Goal: Task Accomplishment & Management: Manage account settings

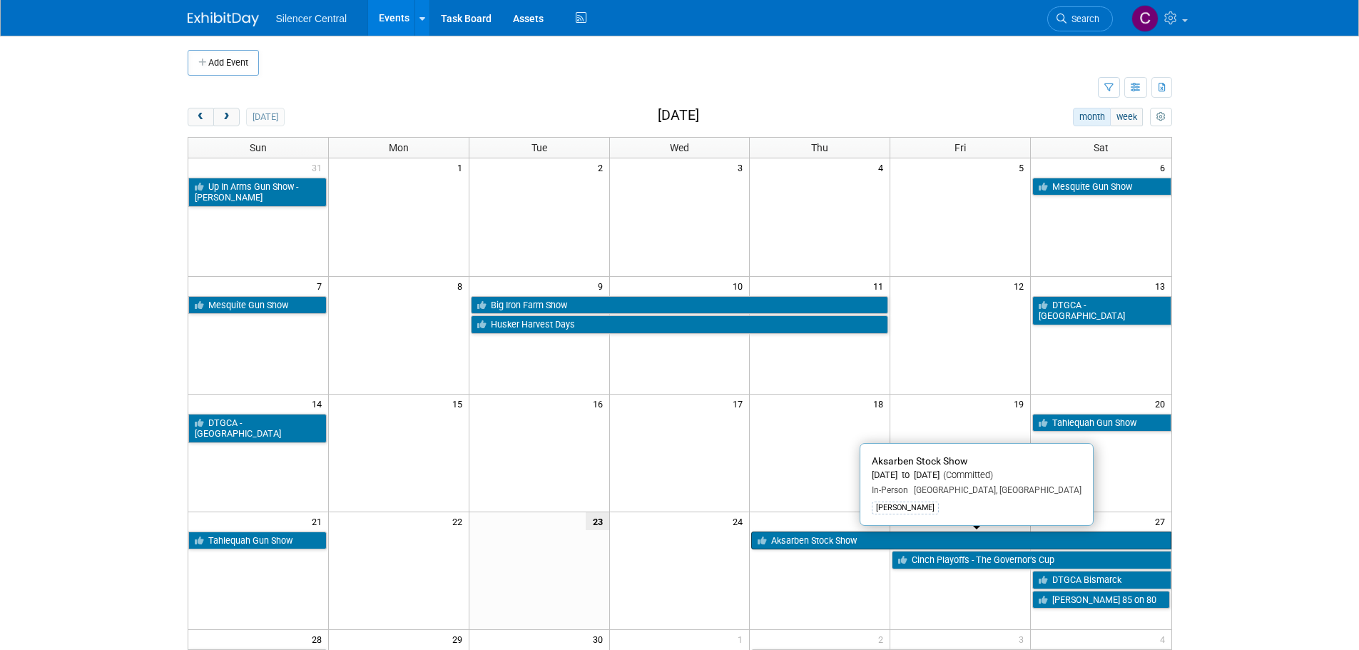
click at [805, 541] on link "Aksarben Stock Show" at bounding box center [960, 540] width 419 height 19
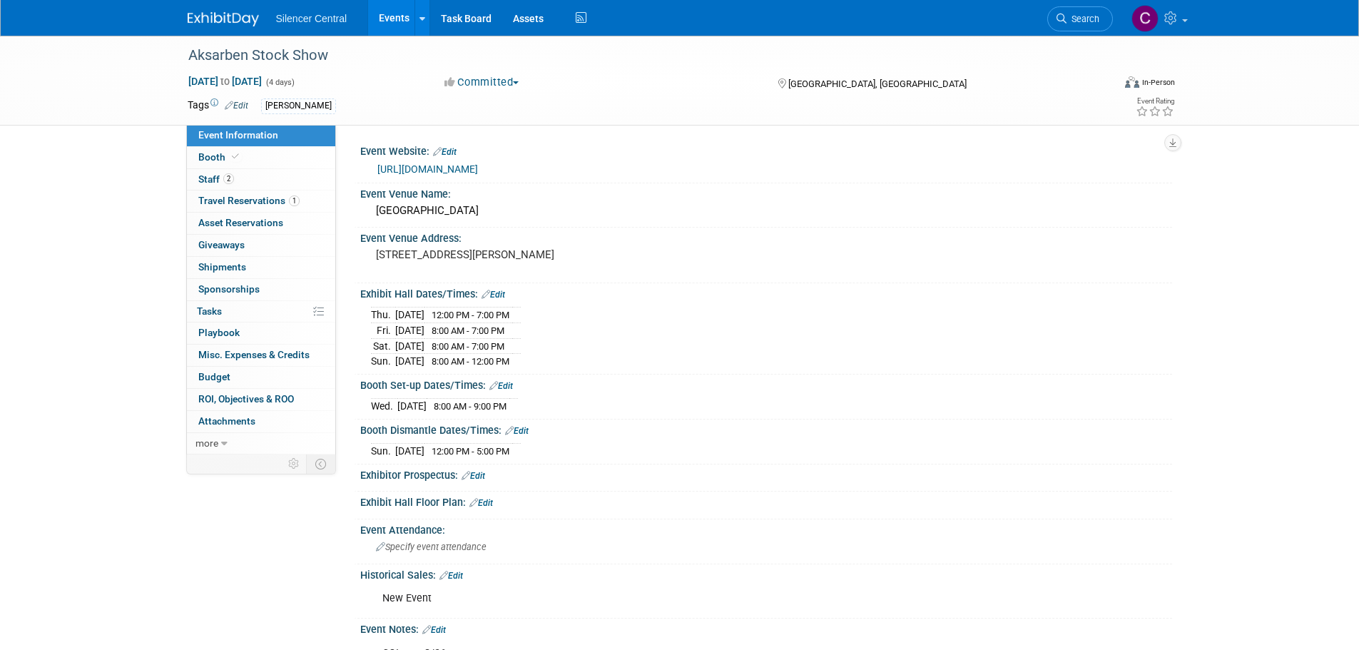
click at [214, 20] on img at bounding box center [223, 19] width 71 height 14
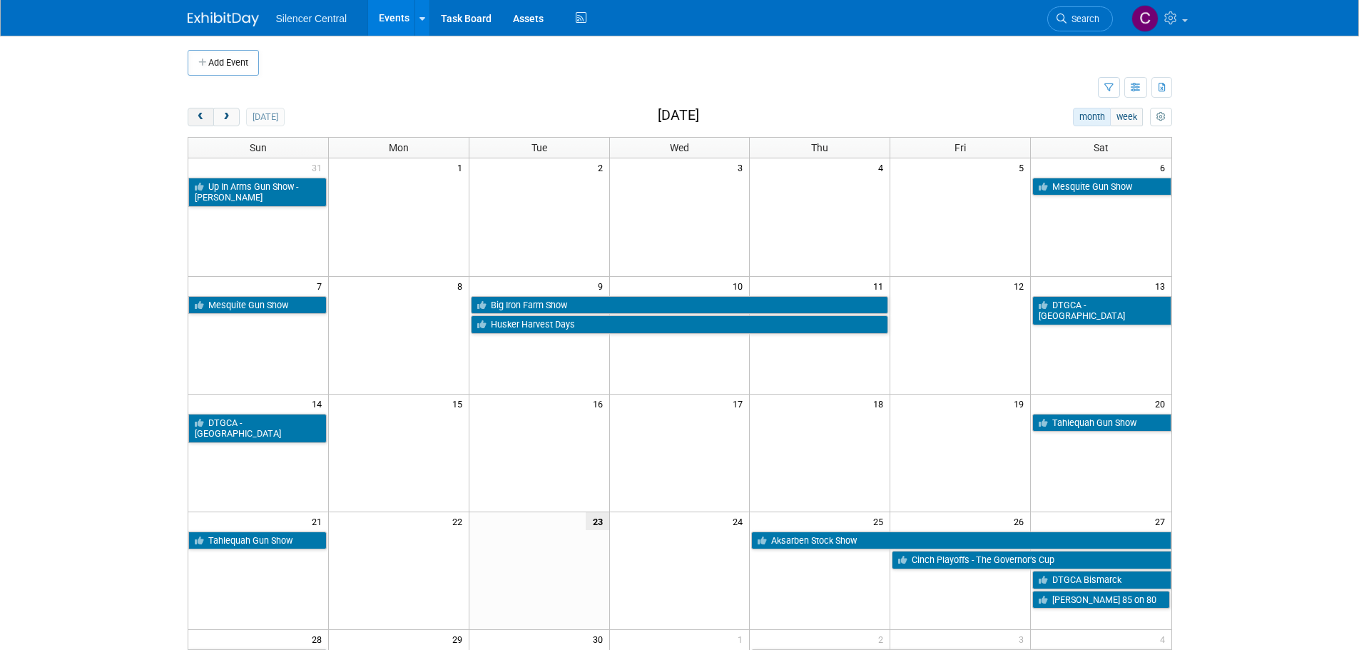
click at [202, 122] on button "prev" at bounding box center [201, 117] width 26 height 19
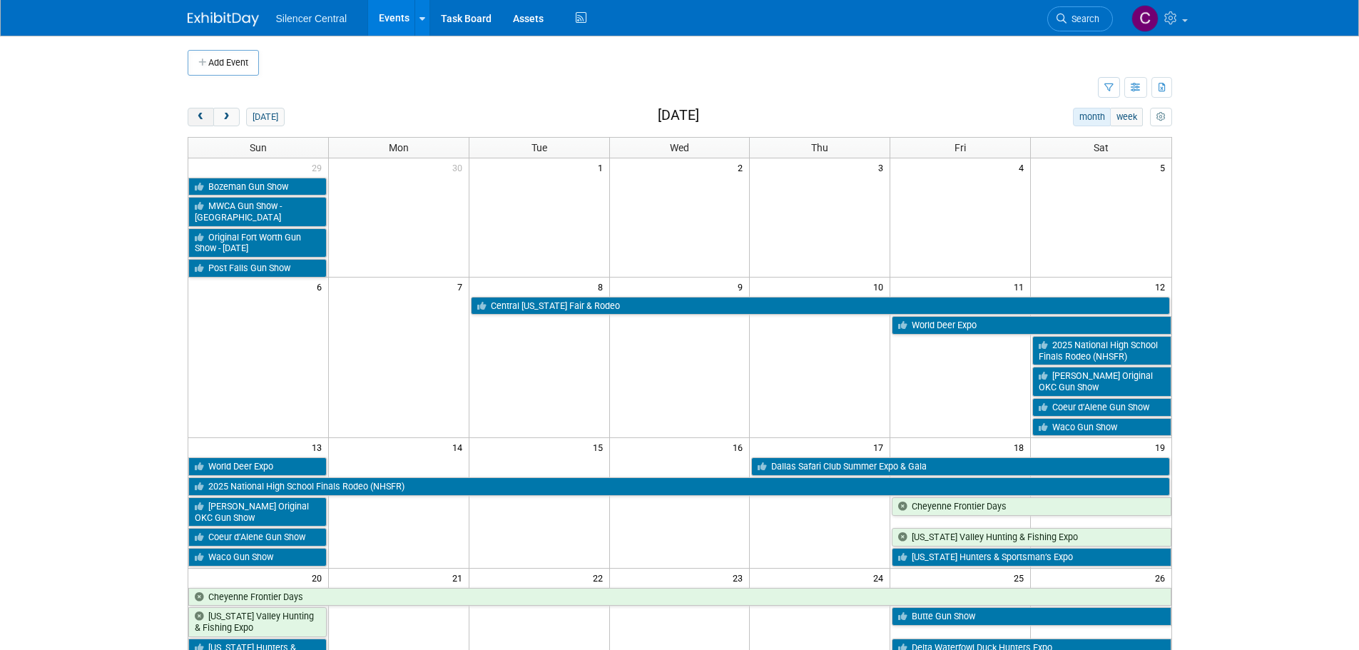
click at [202, 122] on button "prev" at bounding box center [201, 117] width 26 height 19
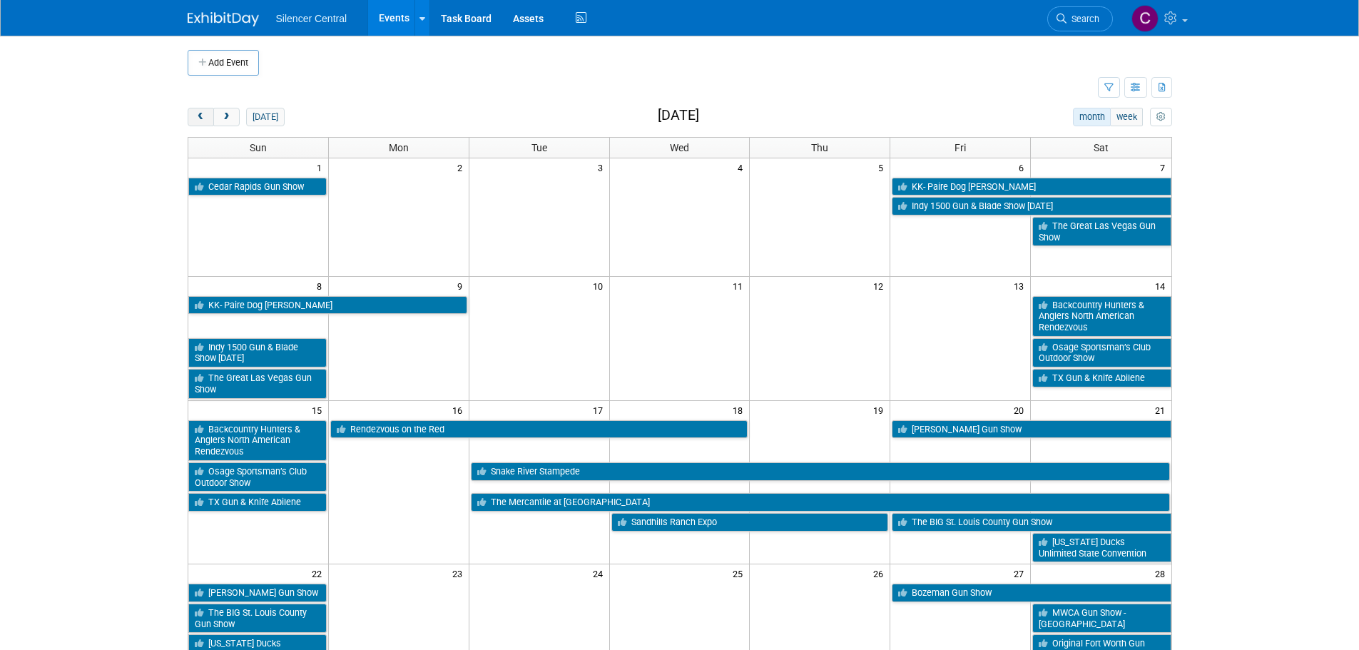
click at [201, 122] on button "prev" at bounding box center [201, 117] width 26 height 19
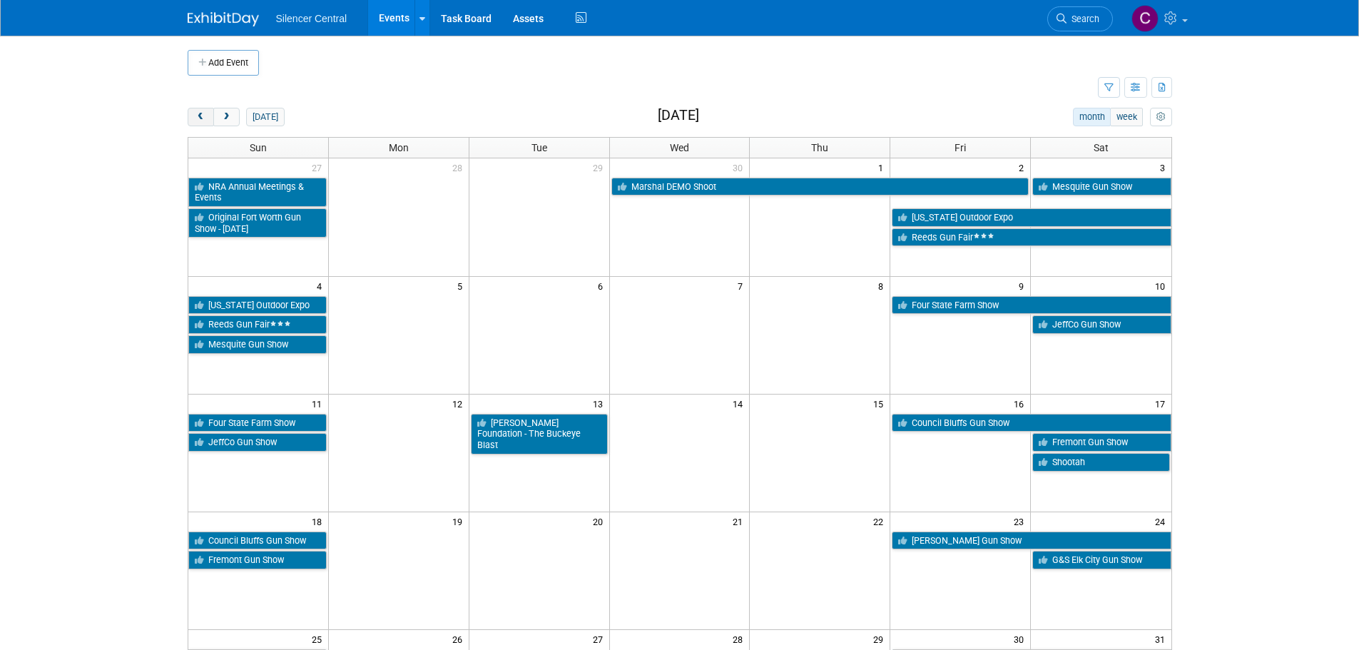
click at [201, 122] on button "prev" at bounding box center [201, 117] width 26 height 19
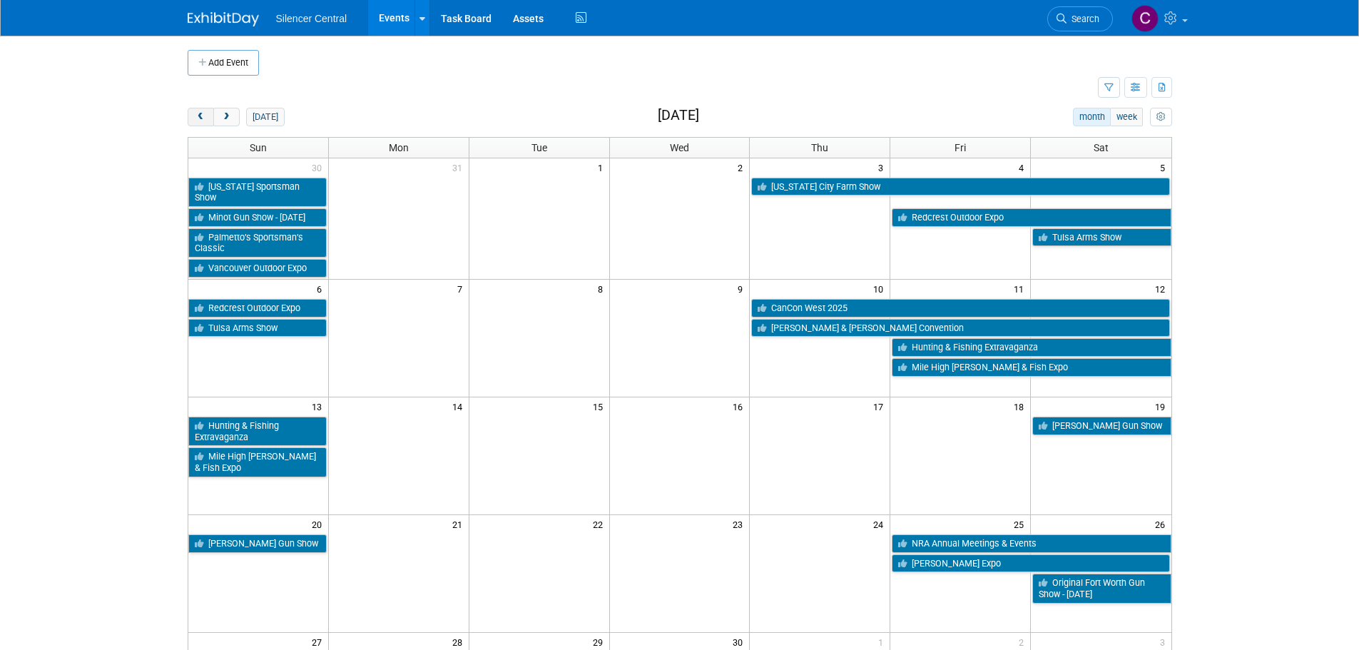
click at [201, 122] on button "prev" at bounding box center [201, 117] width 26 height 19
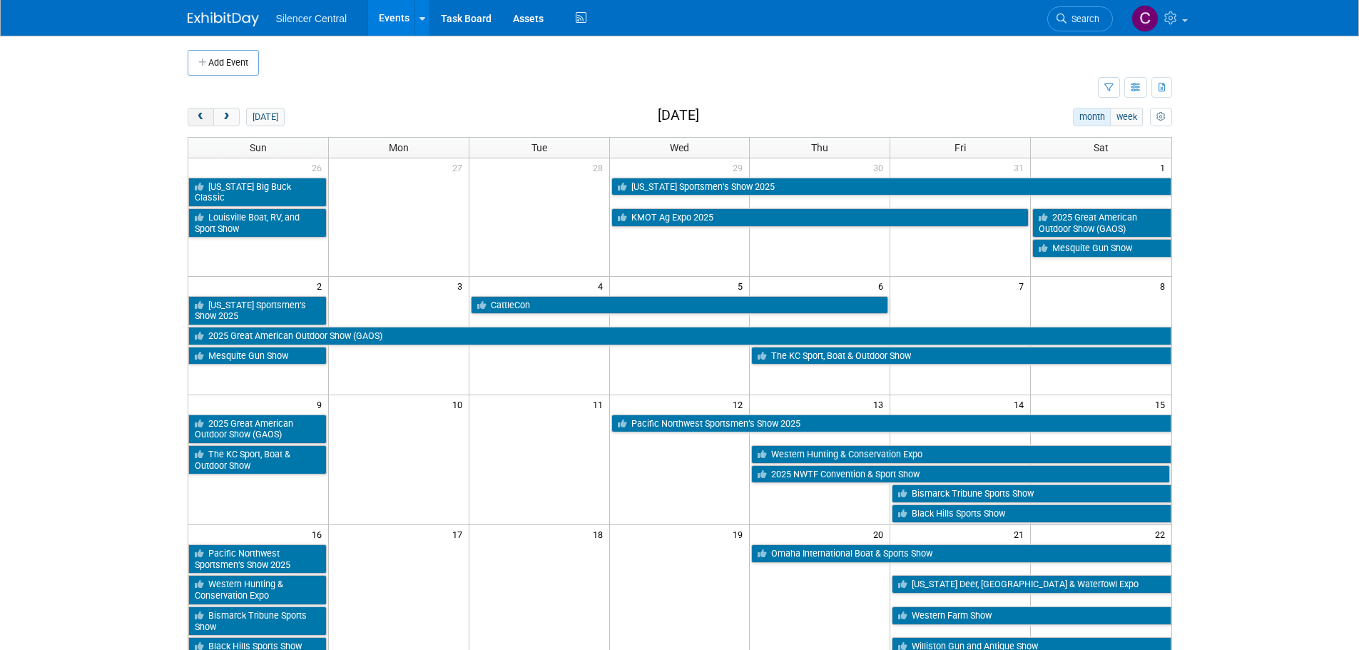
click at [201, 122] on button "prev" at bounding box center [201, 117] width 26 height 19
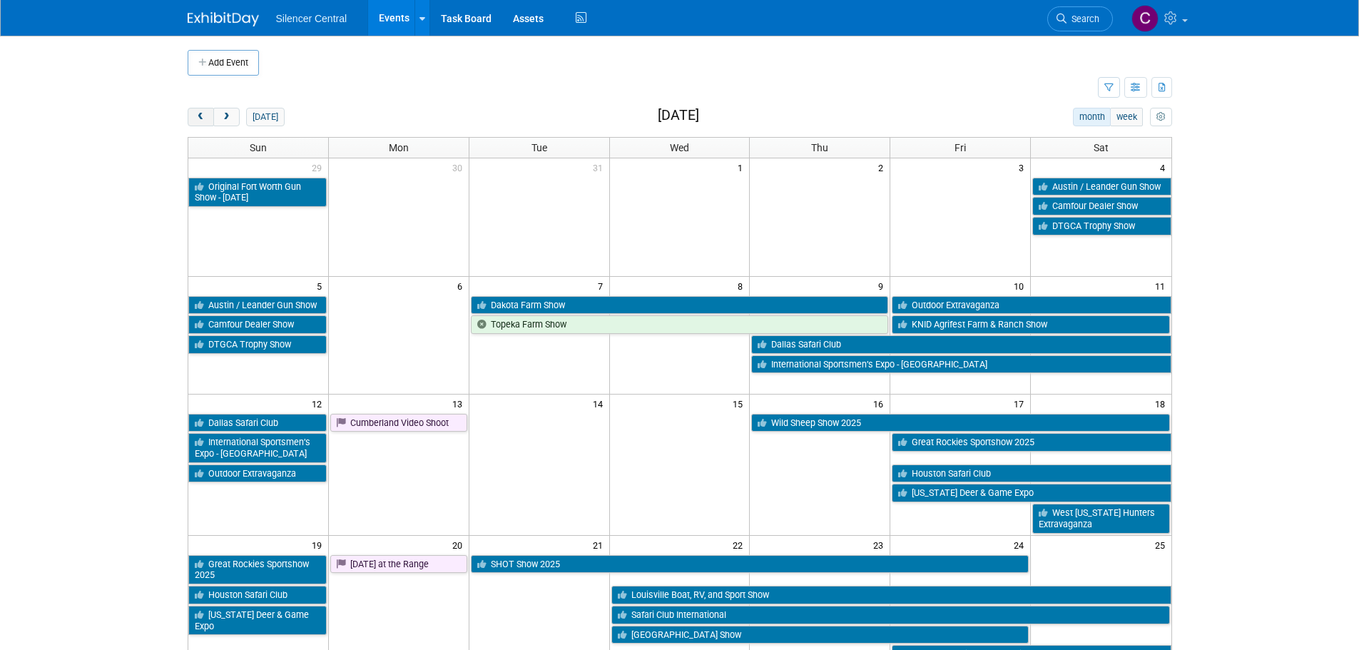
click at [201, 122] on button "prev" at bounding box center [201, 117] width 26 height 19
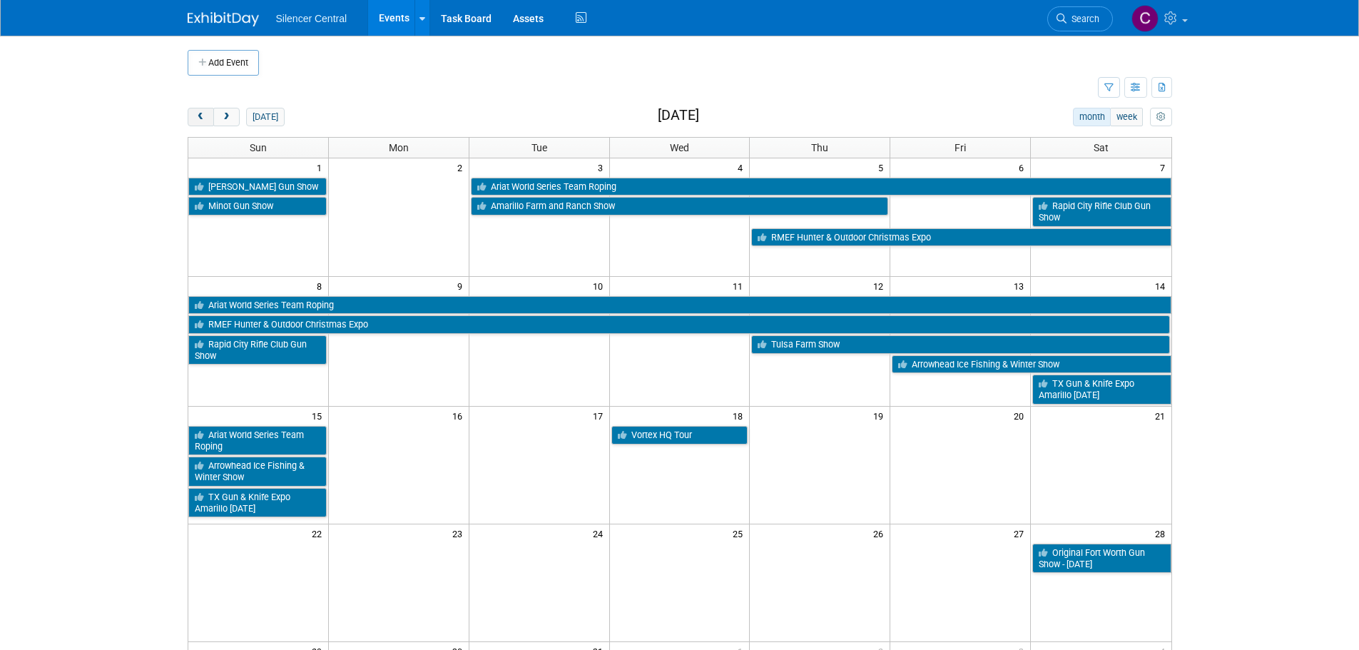
click at [201, 122] on button "prev" at bounding box center [201, 117] width 26 height 19
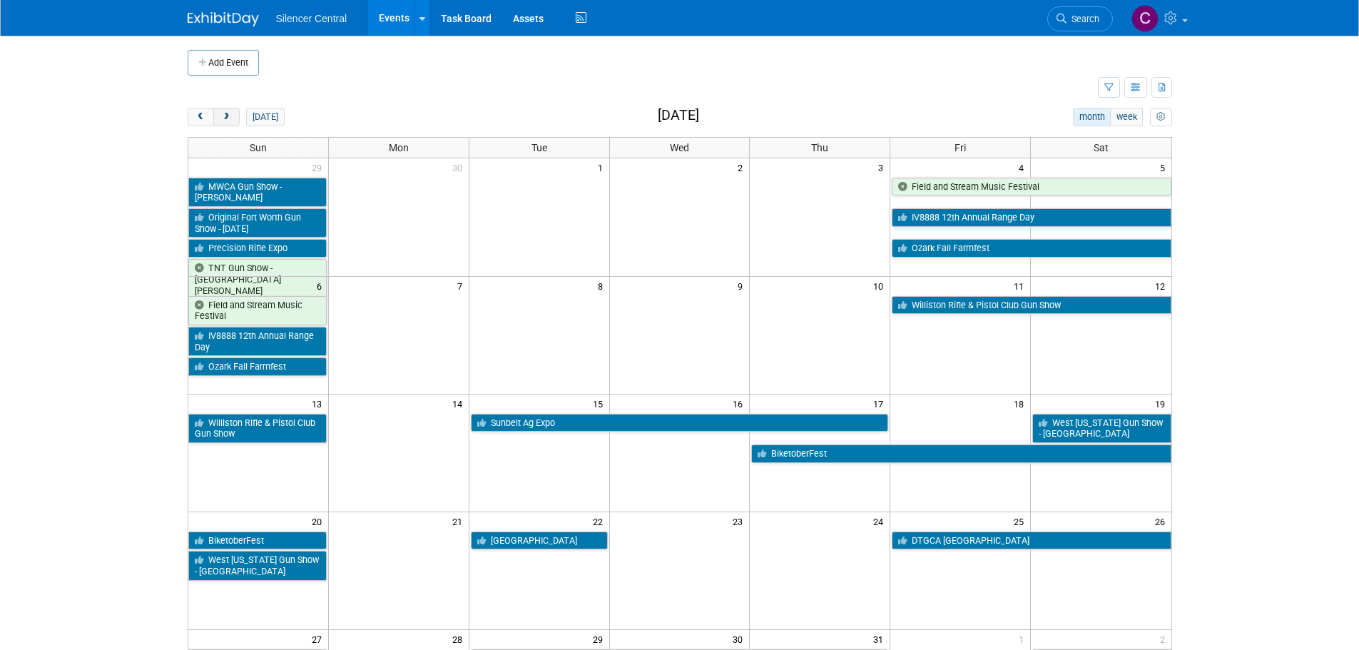
click at [227, 118] on span "next" at bounding box center [226, 117] width 11 height 9
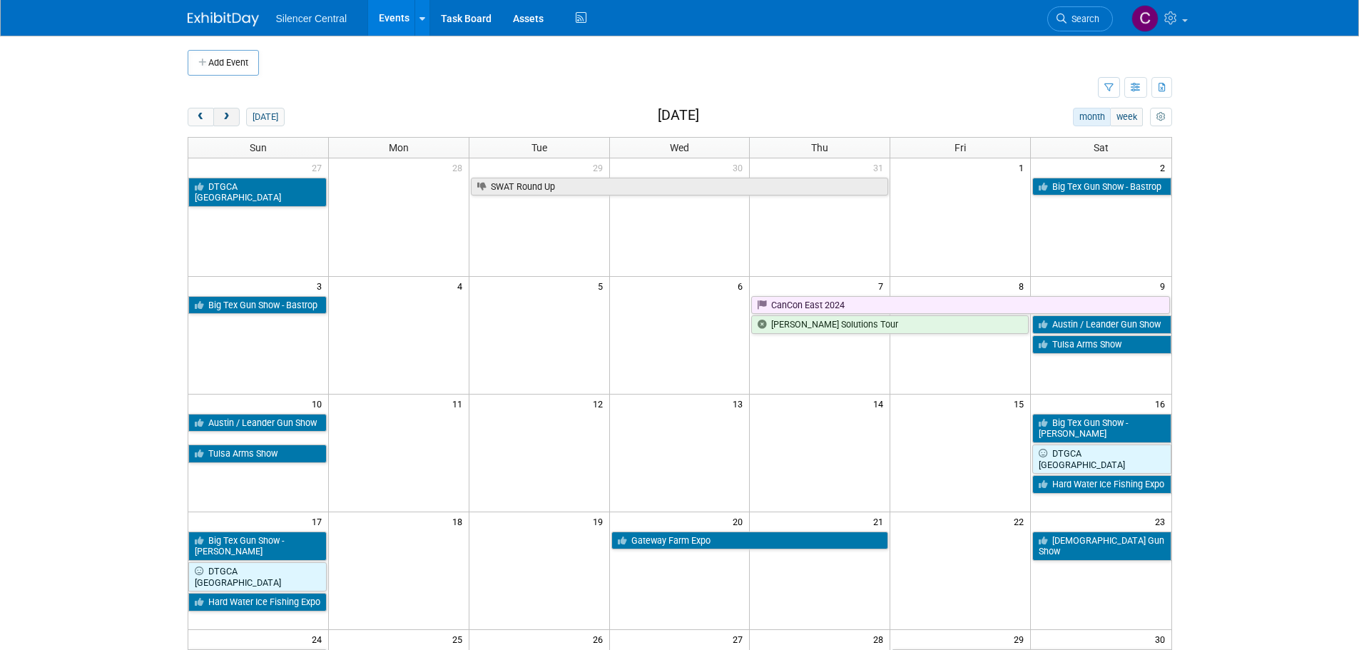
click at [227, 118] on span "next" at bounding box center [226, 117] width 11 height 9
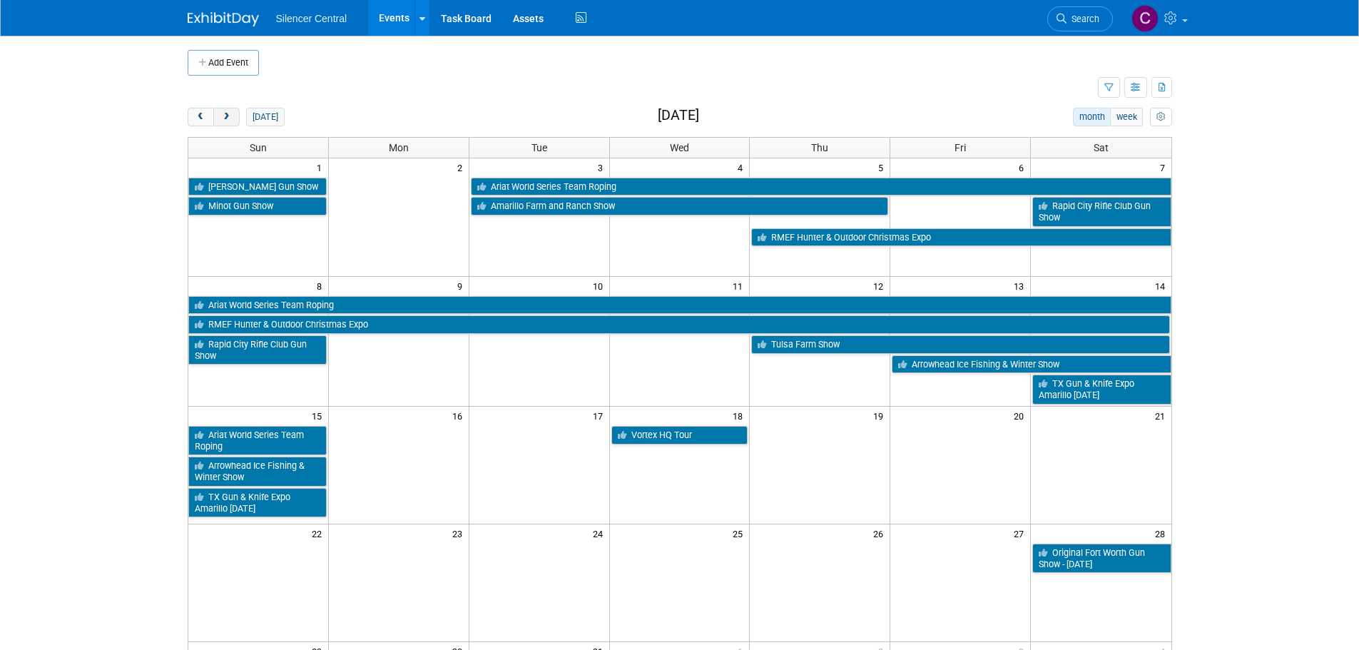
click at [227, 118] on span "next" at bounding box center [226, 117] width 11 height 9
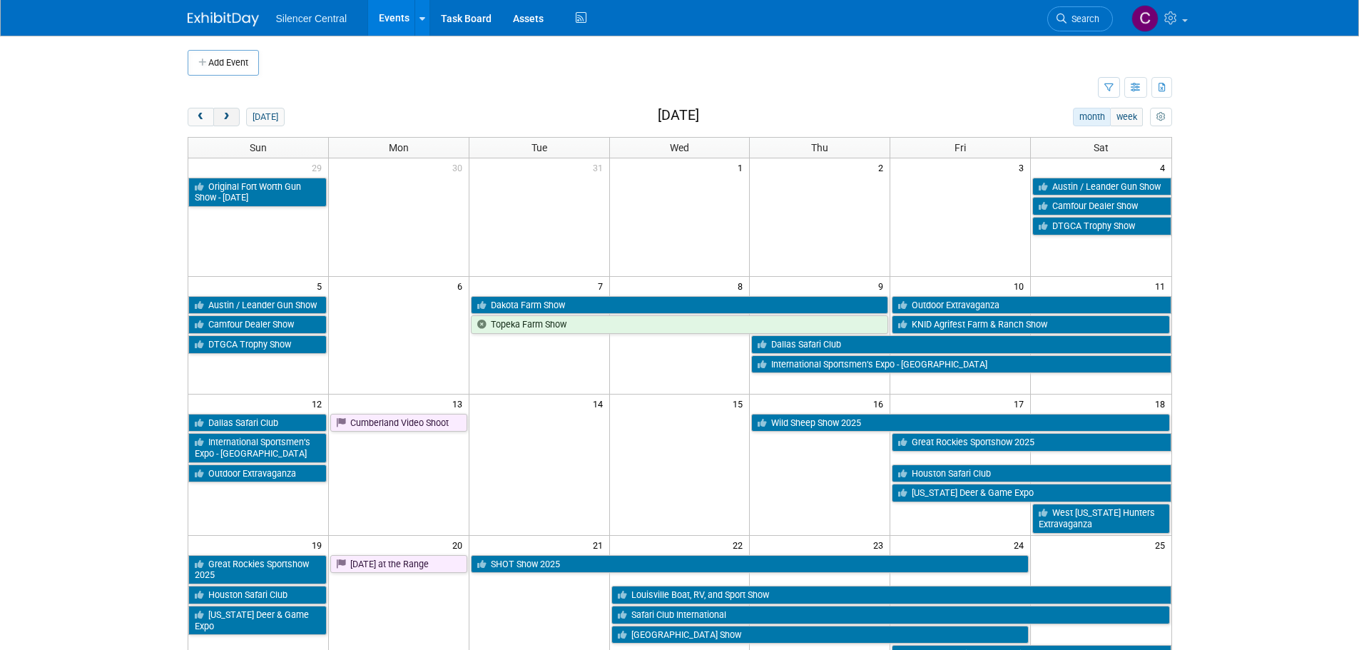
click at [227, 118] on span "next" at bounding box center [226, 117] width 11 height 9
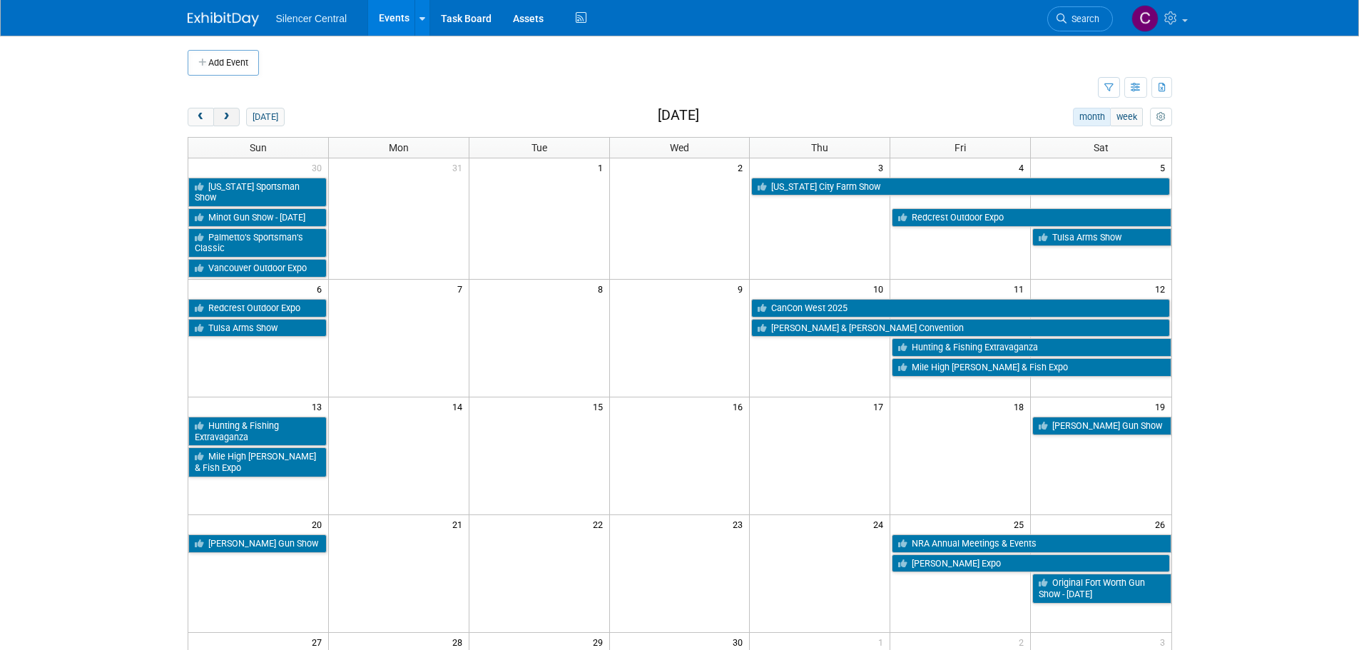
click at [227, 118] on span "next" at bounding box center [226, 117] width 11 height 9
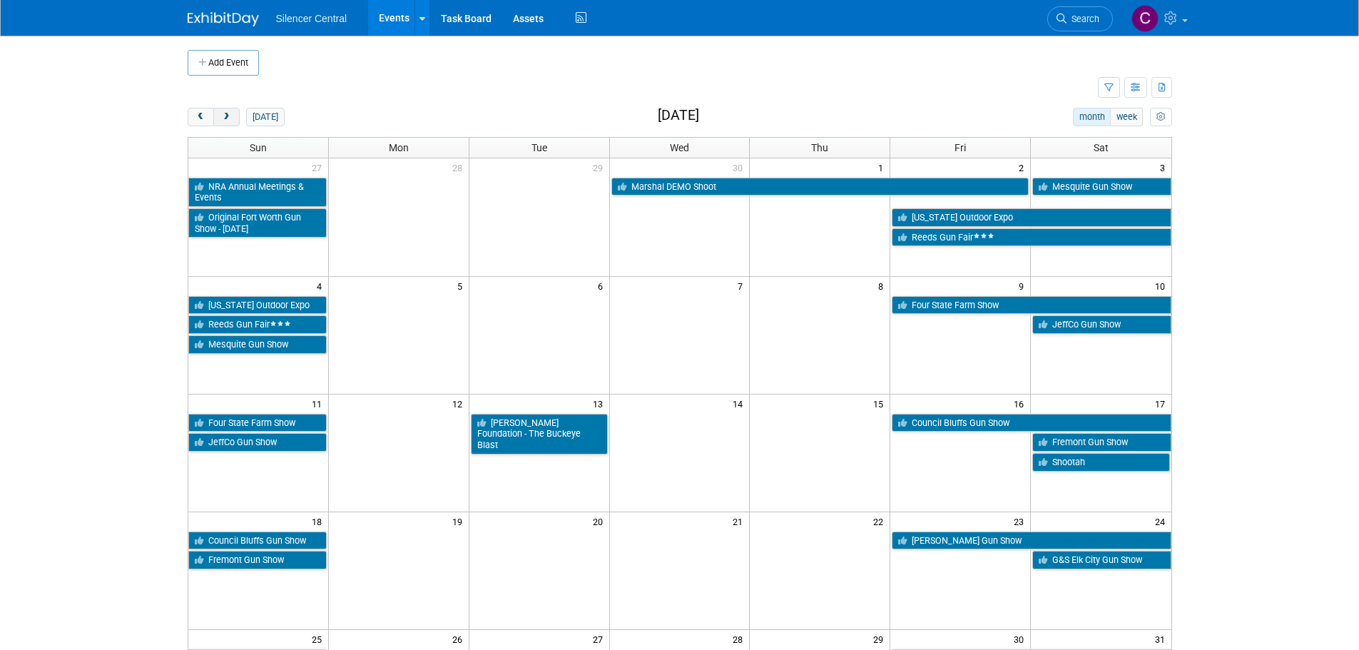
click at [227, 118] on span "next" at bounding box center [226, 117] width 11 height 9
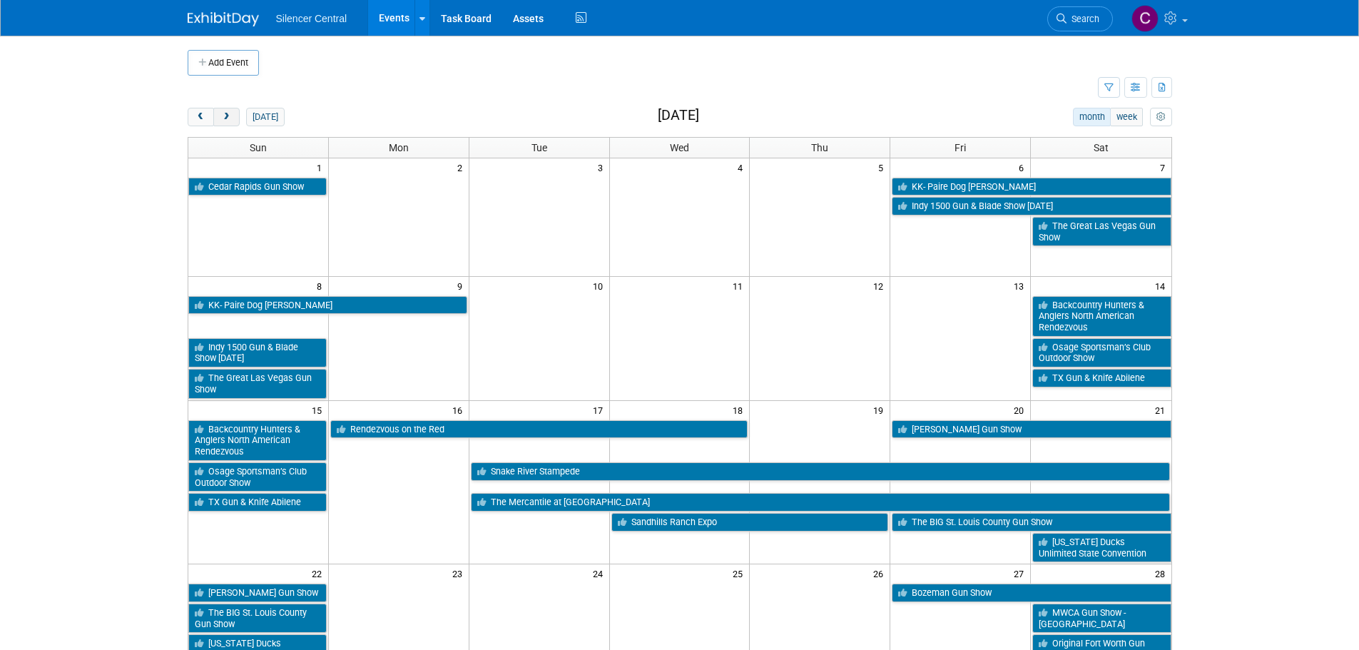
click at [227, 118] on span "next" at bounding box center [226, 117] width 11 height 9
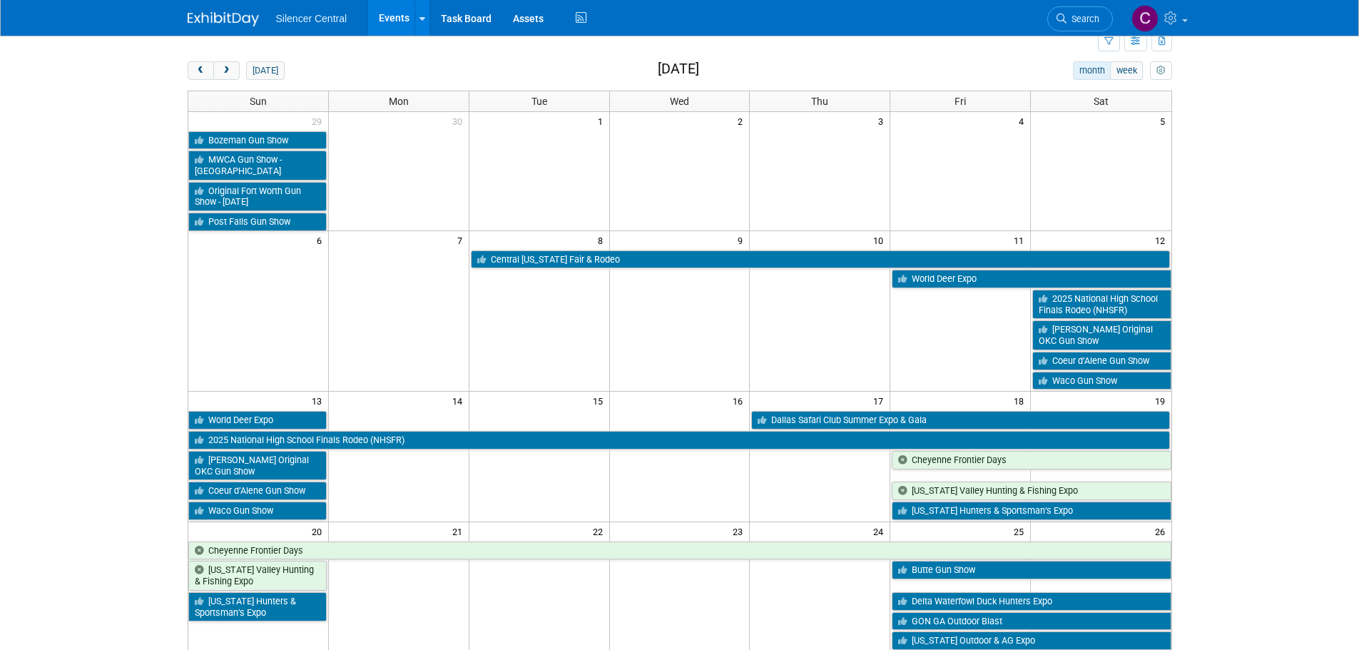
scroll to position [71, 0]
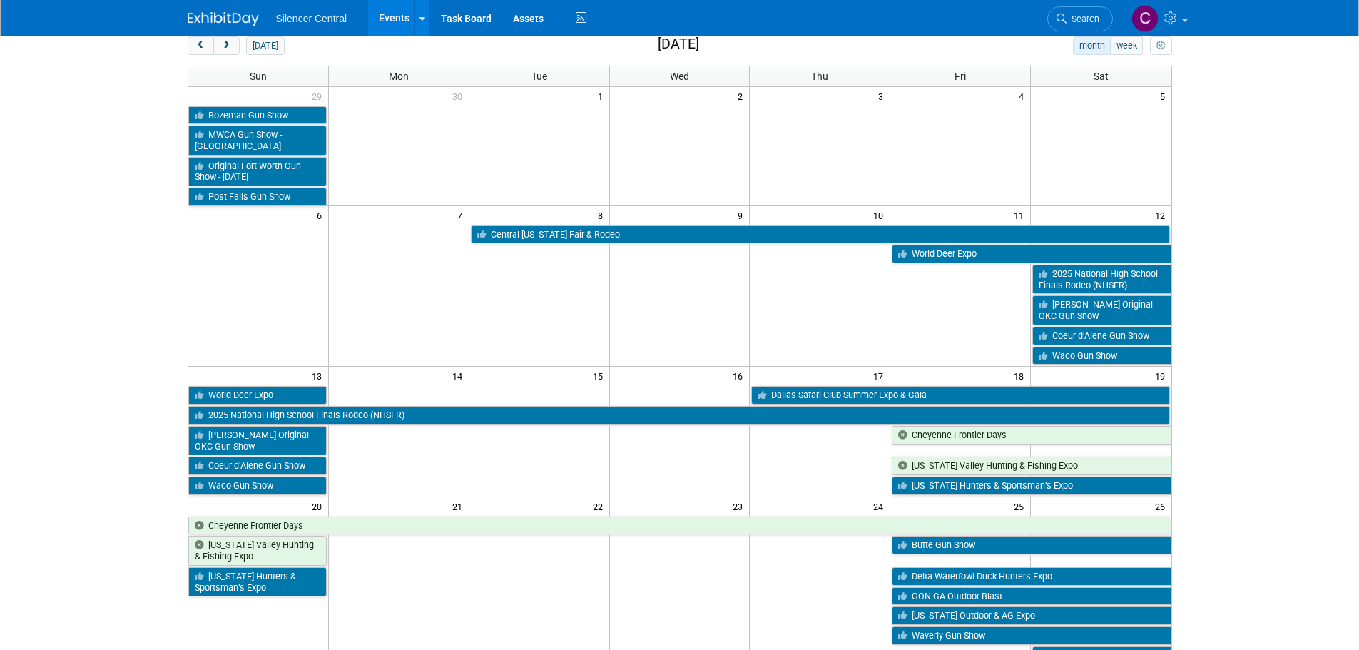
click at [213, 36] on button "next" at bounding box center [226, 45] width 26 height 19
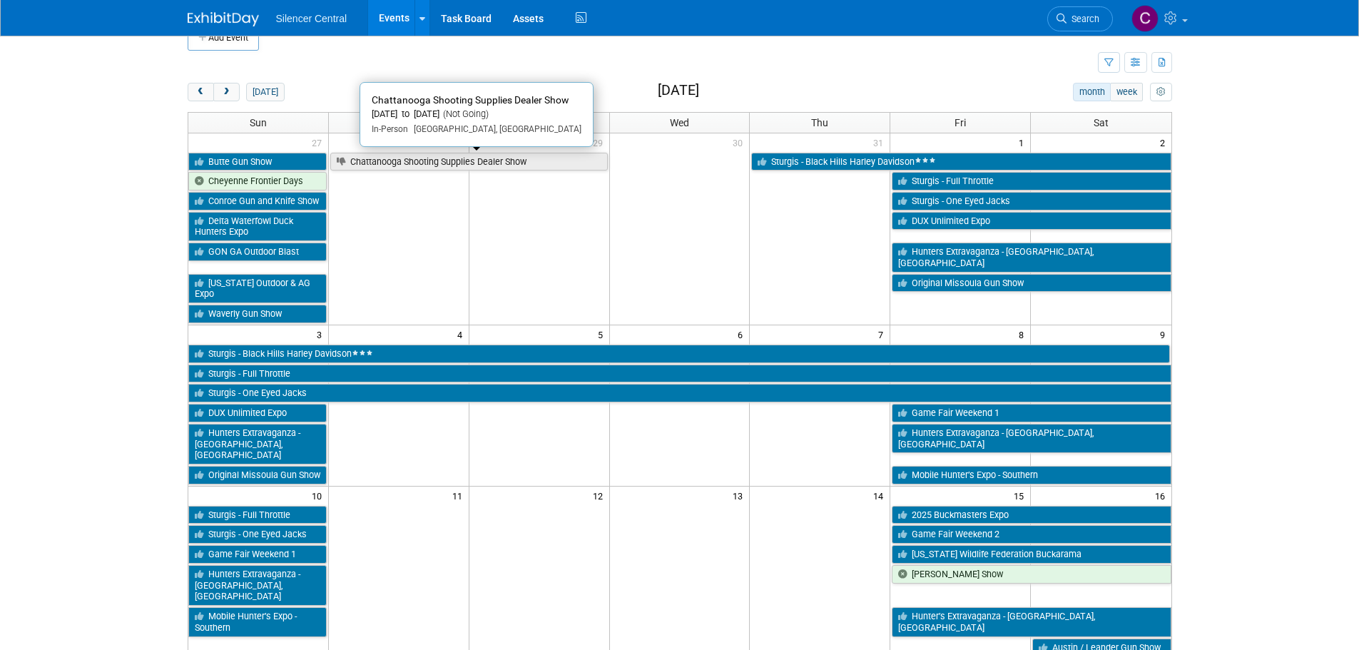
scroll to position [0, 0]
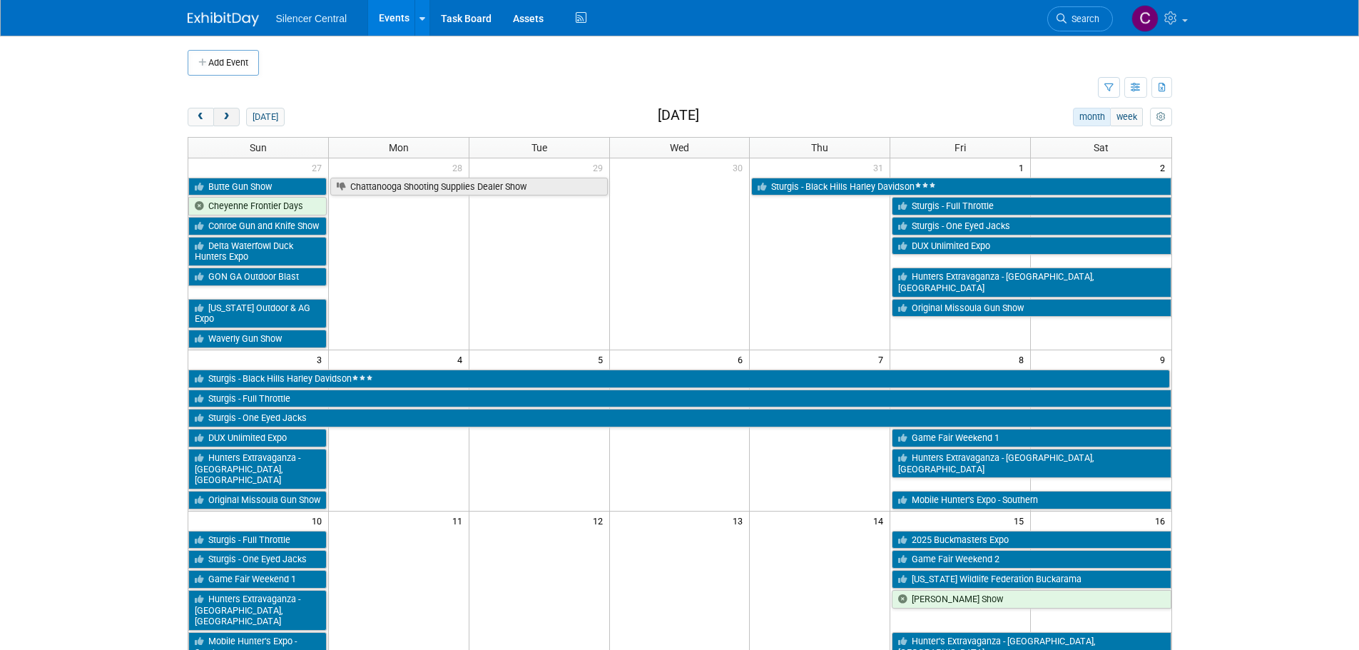
click at [218, 111] on button "next" at bounding box center [226, 117] width 26 height 19
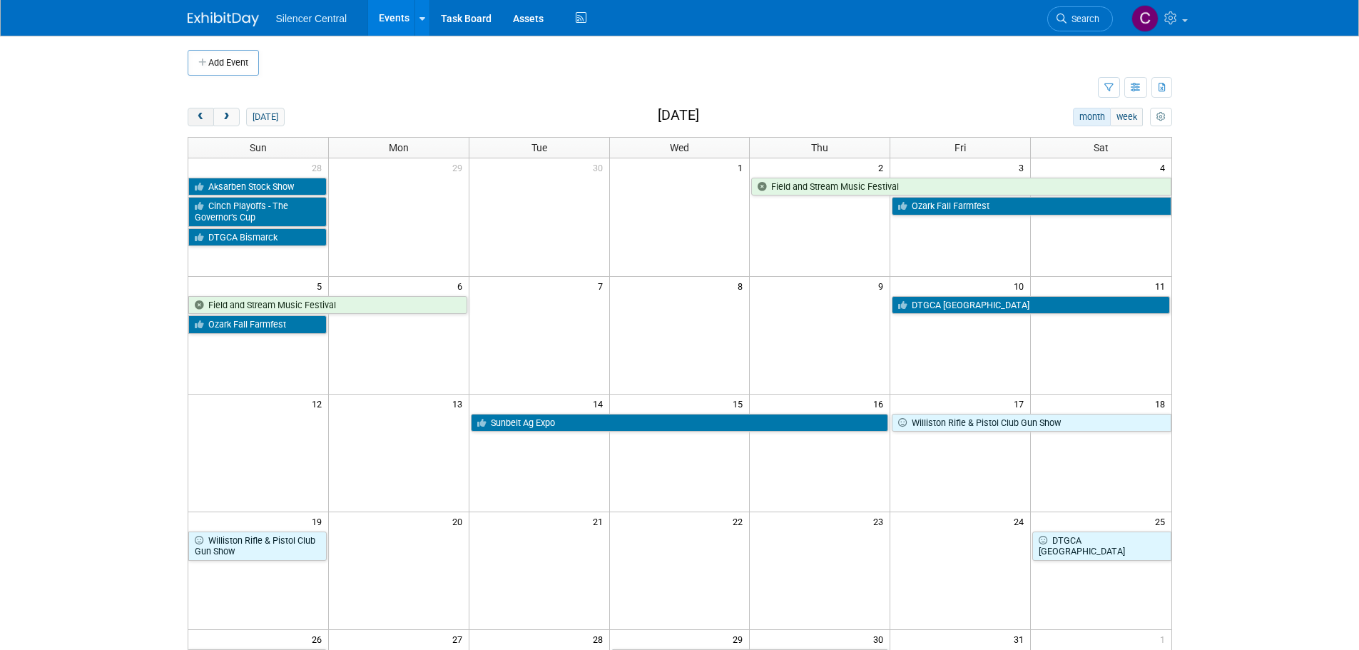
click at [198, 117] on span "prev" at bounding box center [200, 117] width 11 height 9
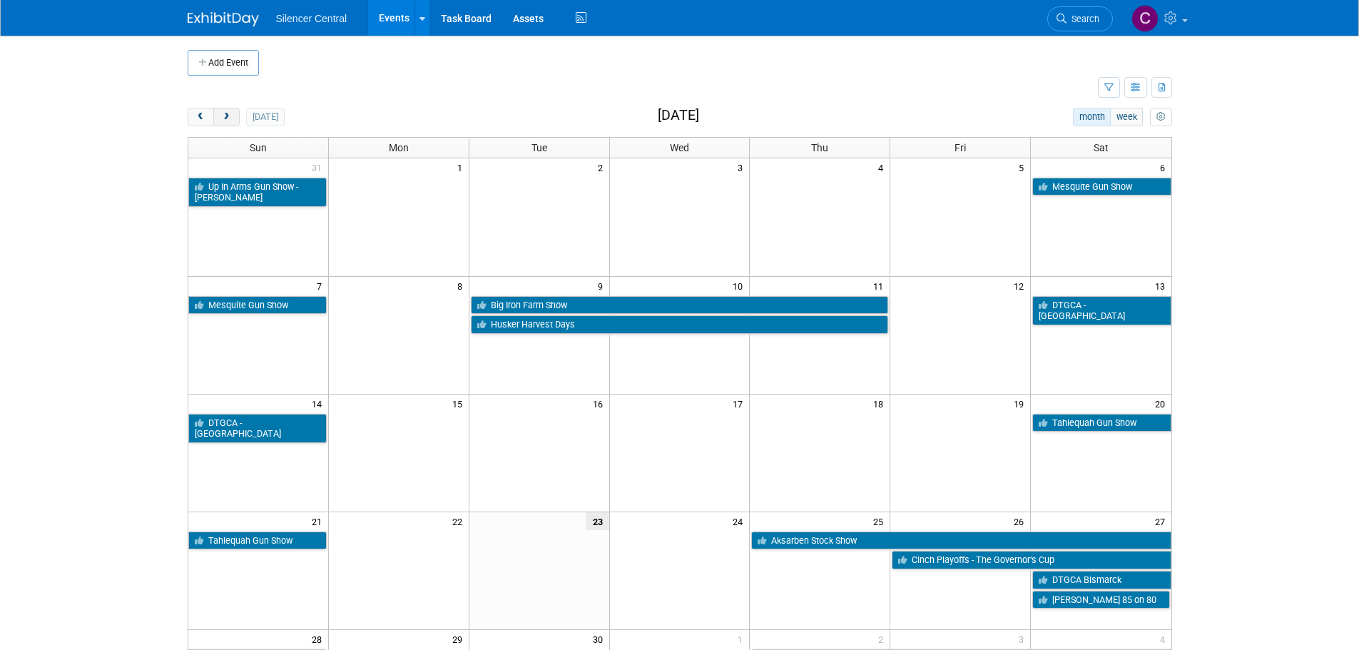
click at [227, 118] on span "next" at bounding box center [226, 117] width 11 height 9
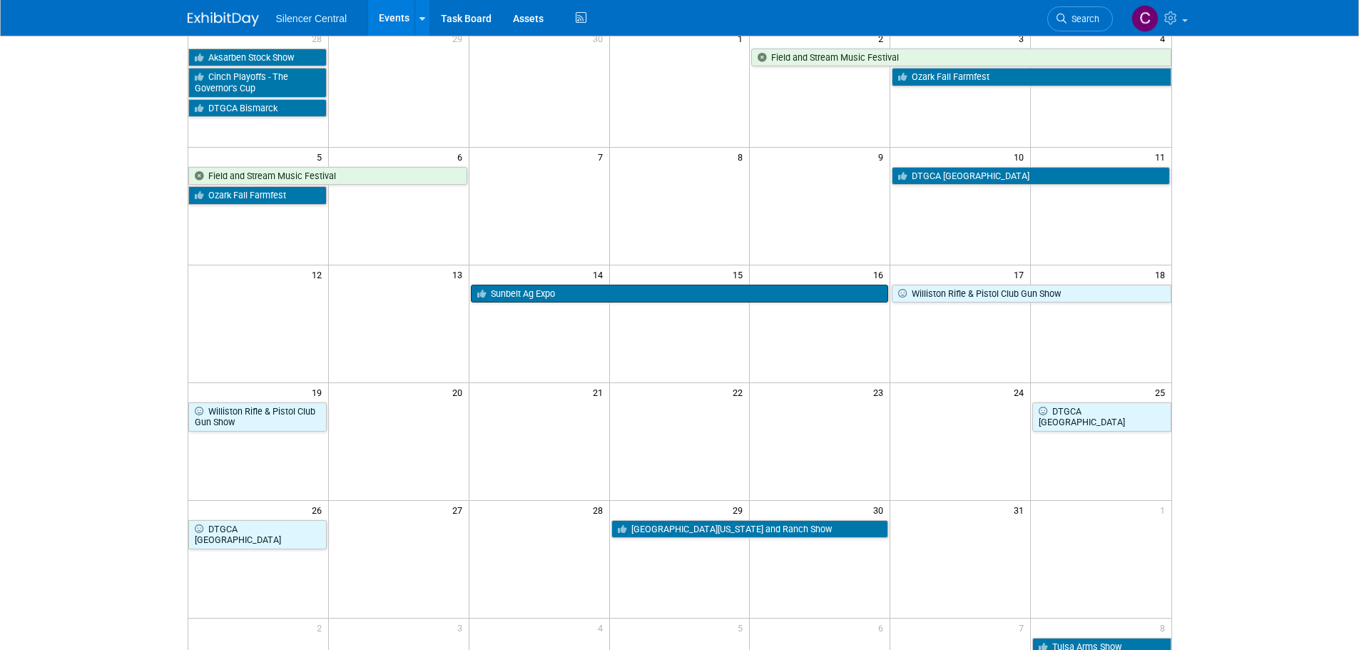
scroll to position [143, 0]
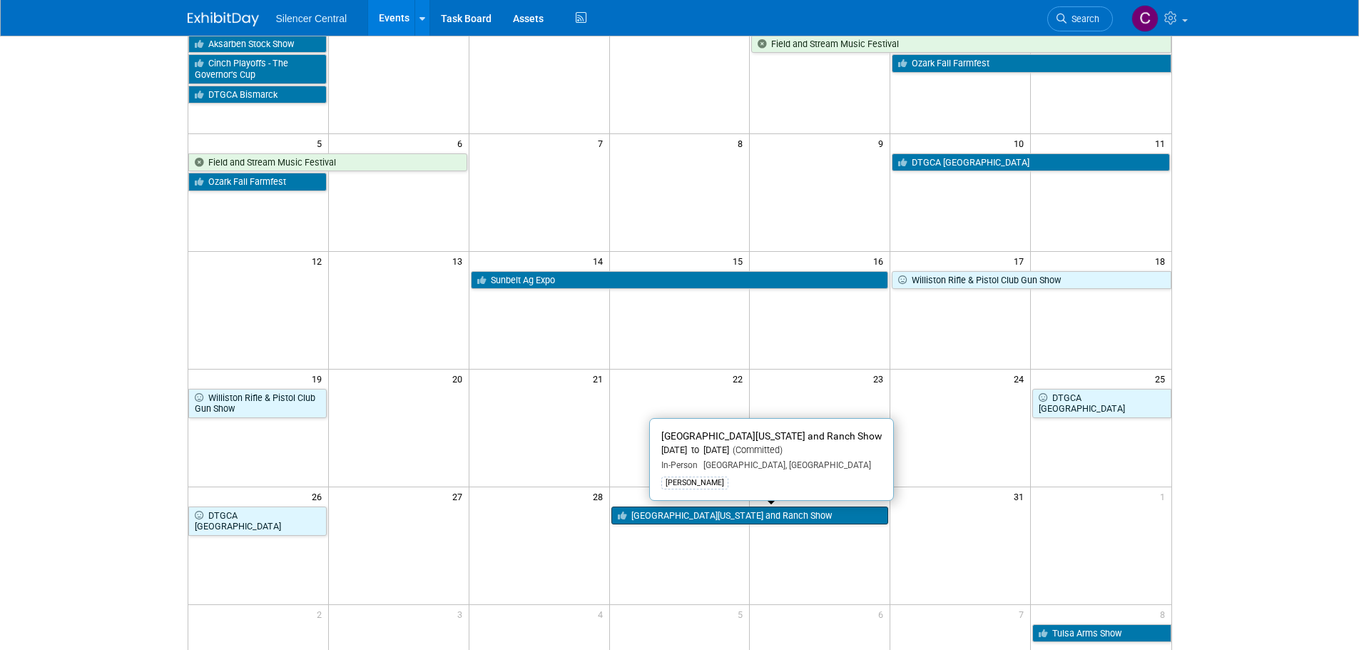
click at [710, 518] on link "[GEOGRAPHIC_DATA][US_STATE] and Ranch Show" at bounding box center [749, 515] width 277 height 19
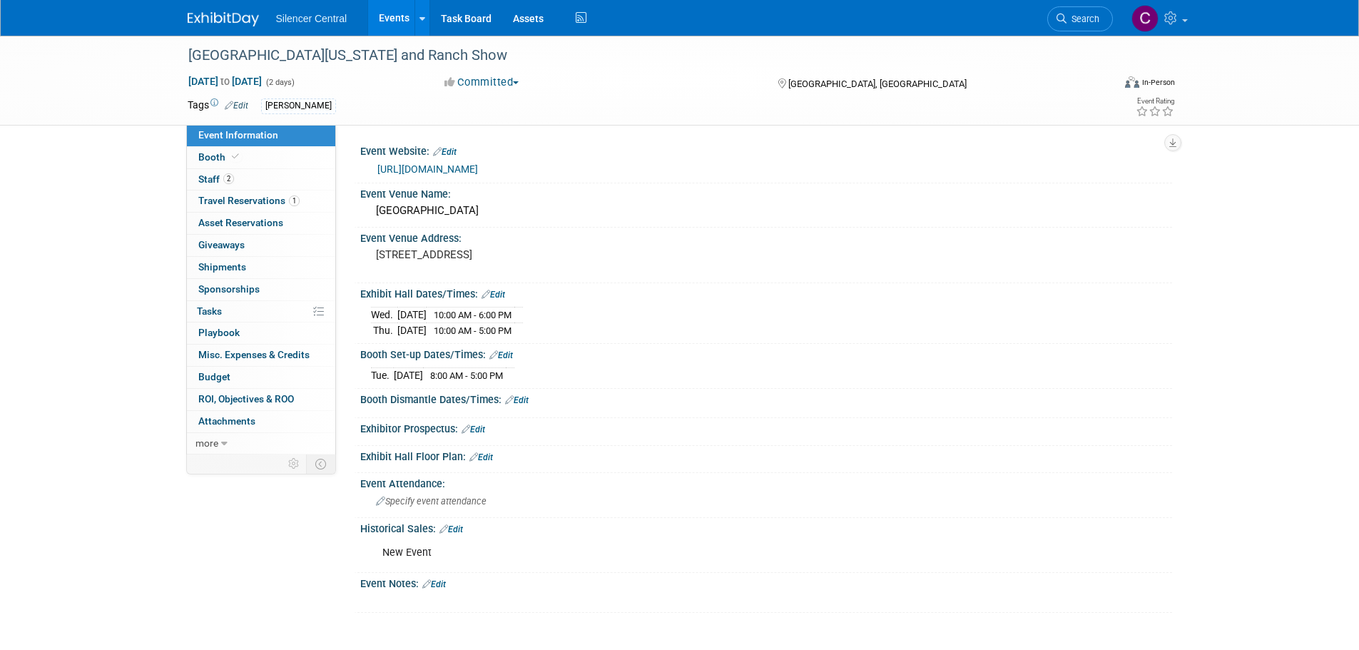
click at [220, 35] on div "Silencer Central Events Add Event Bulk Upload Events Shareable Event Boards Rec…" at bounding box center [680, 18] width 984 height 36
click at [220, 31] on div "Silencer Central Events Add Event Bulk Upload Events Shareable Event Boards Rec…" at bounding box center [680, 18] width 984 height 36
click at [218, 21] on img at bounding box center [223, 19] width 71 height 14
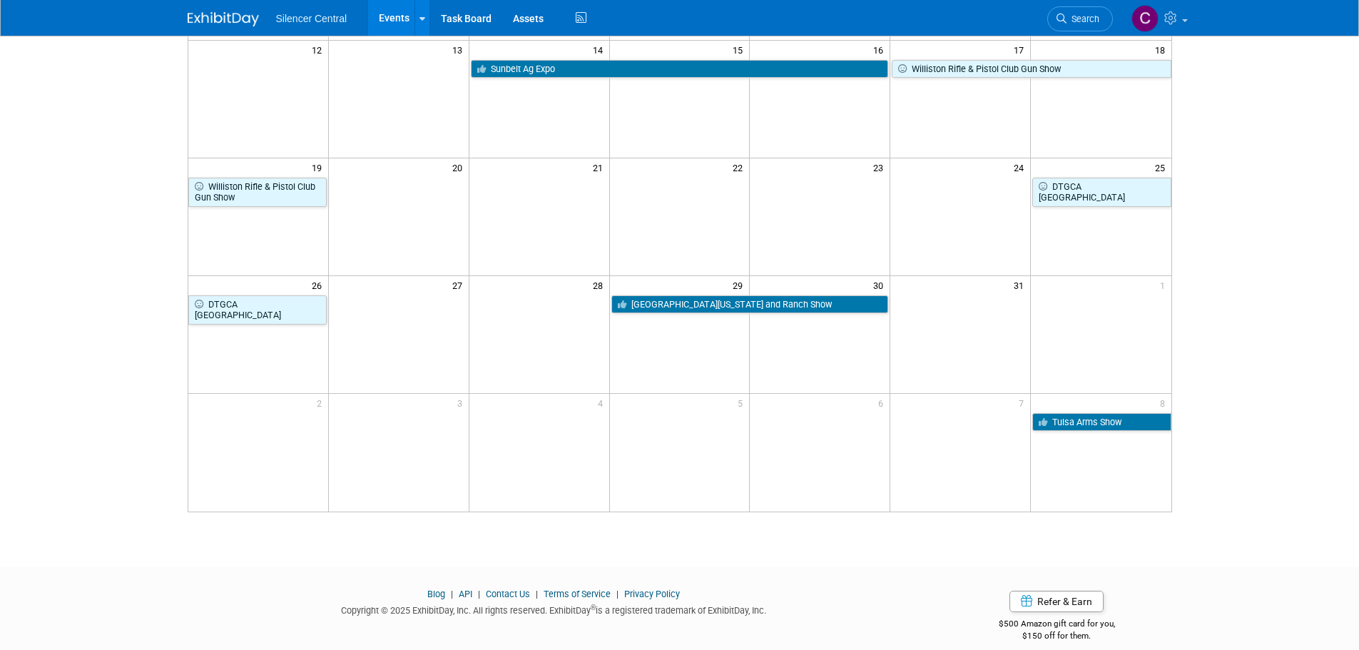
scroll to position [357, 0]
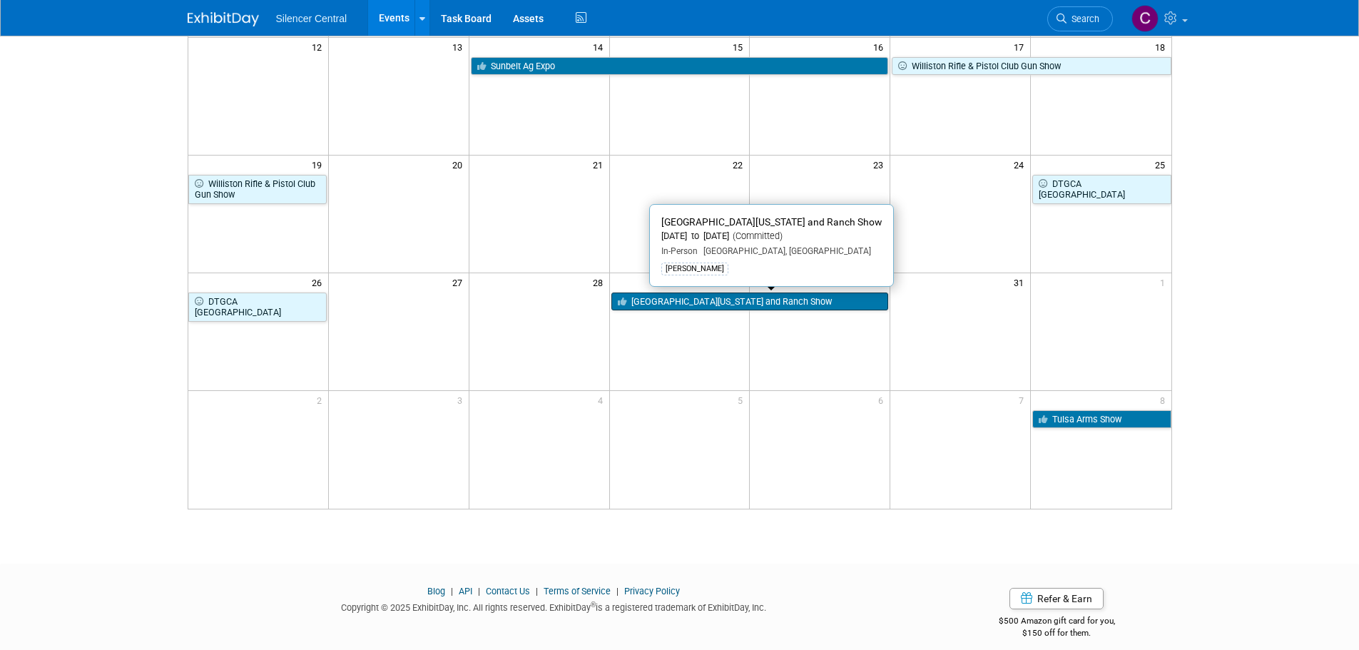
click at [672, 300] on link "[GEOGRAPHIC_DATA][US_STATE] and Ranch Show" at bounding box center [749, 301] width 277 height 19
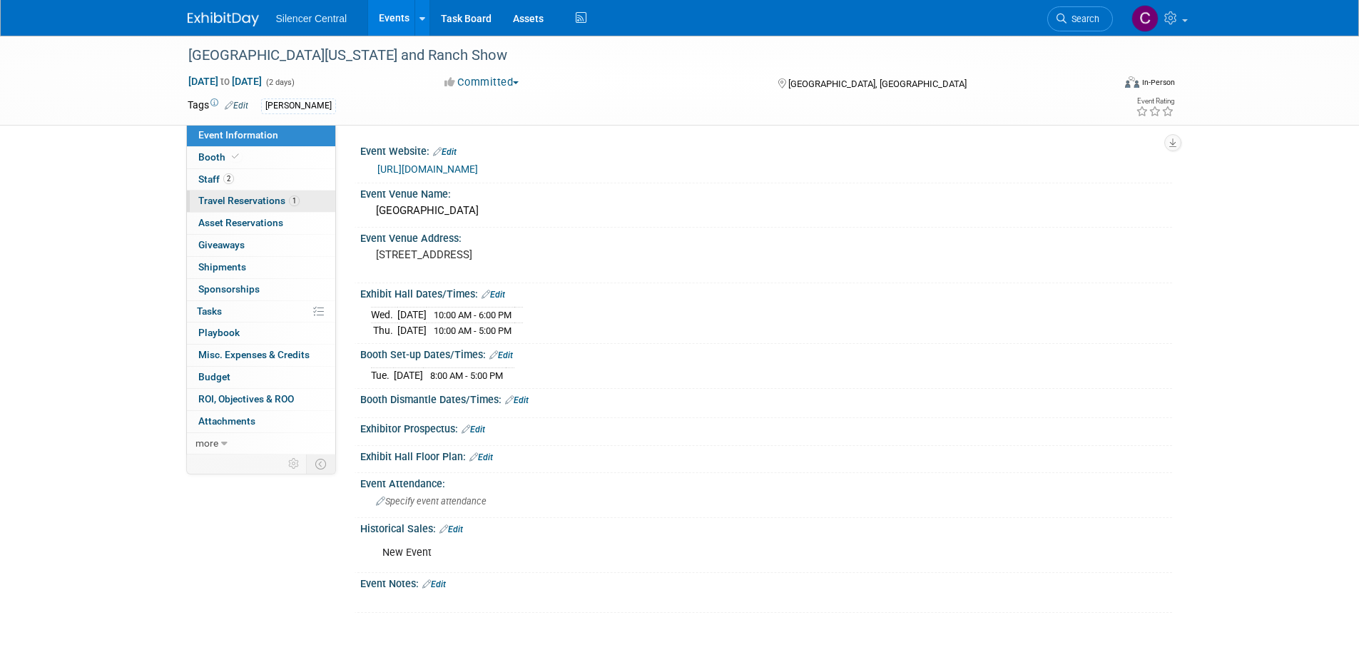
click at [222, 192] on link "1 Travel Reservations 1" at bounding box center [261, 200] width 148 height 21
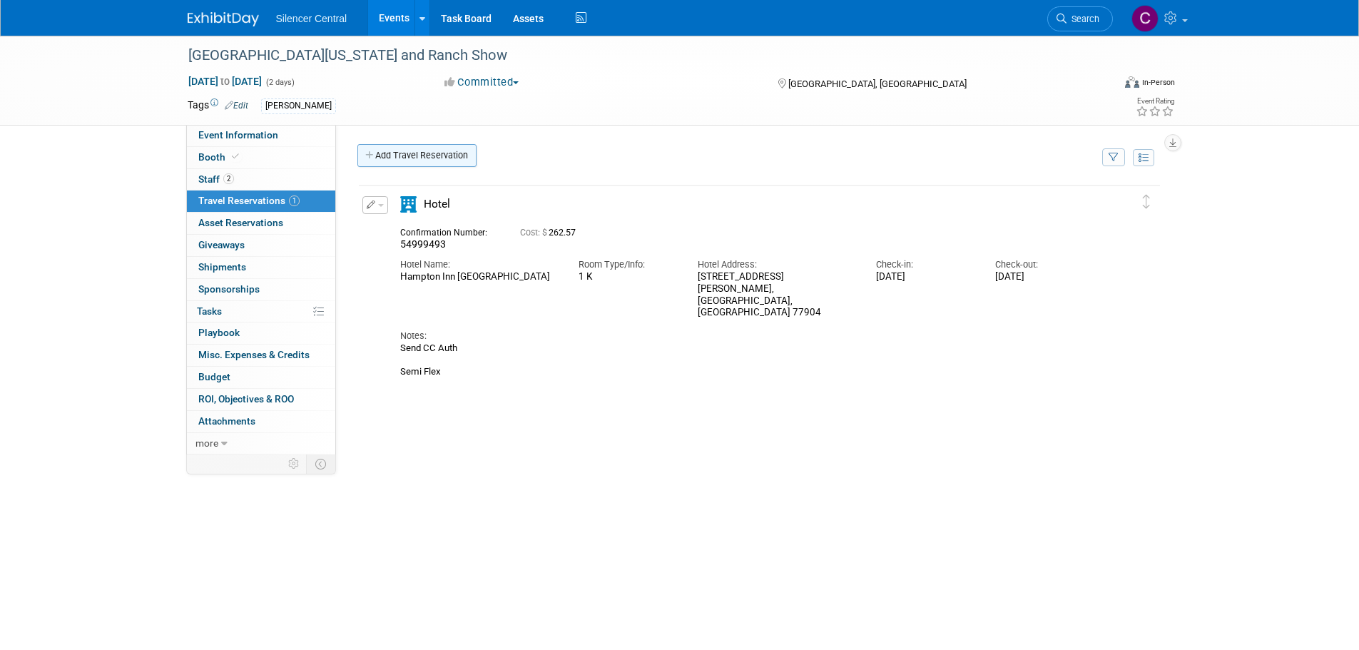
click at [429, 150] on link "Add Travel Reservation" at bounding box center [416, 155] width 119 height 23
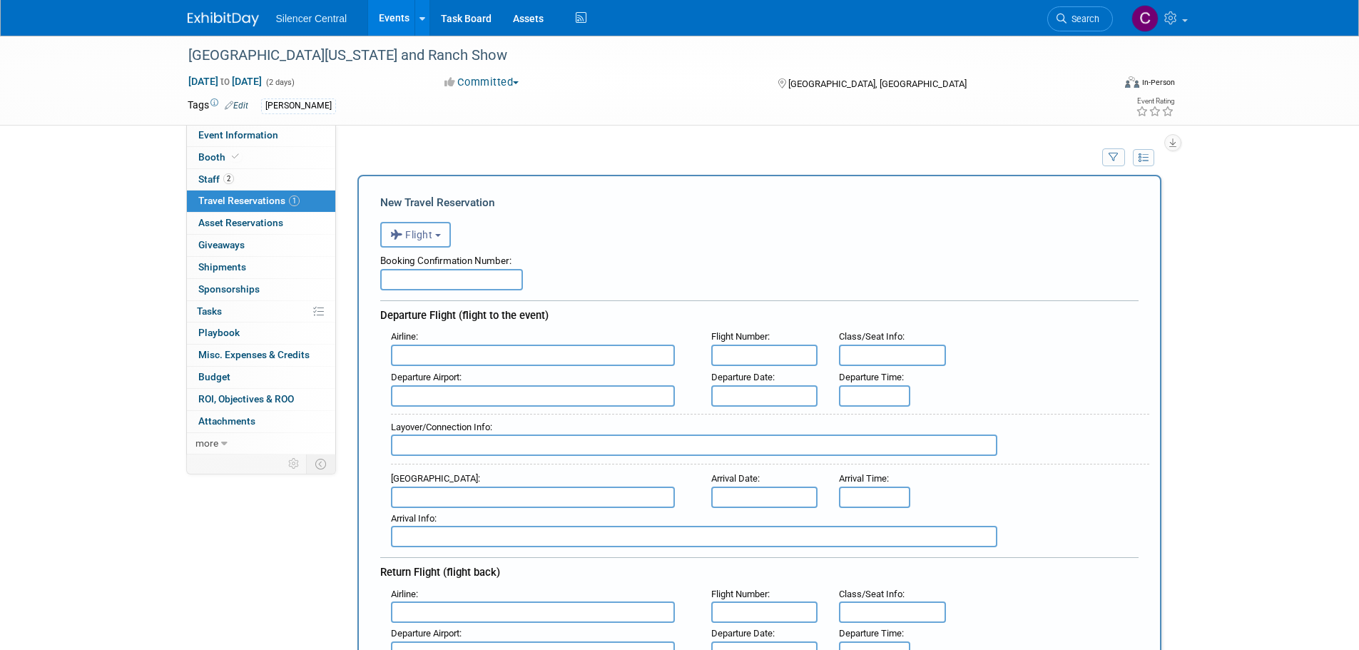
click at [412, 238] on span "Flight" at bounding box center [411, 234] width 43 height 11
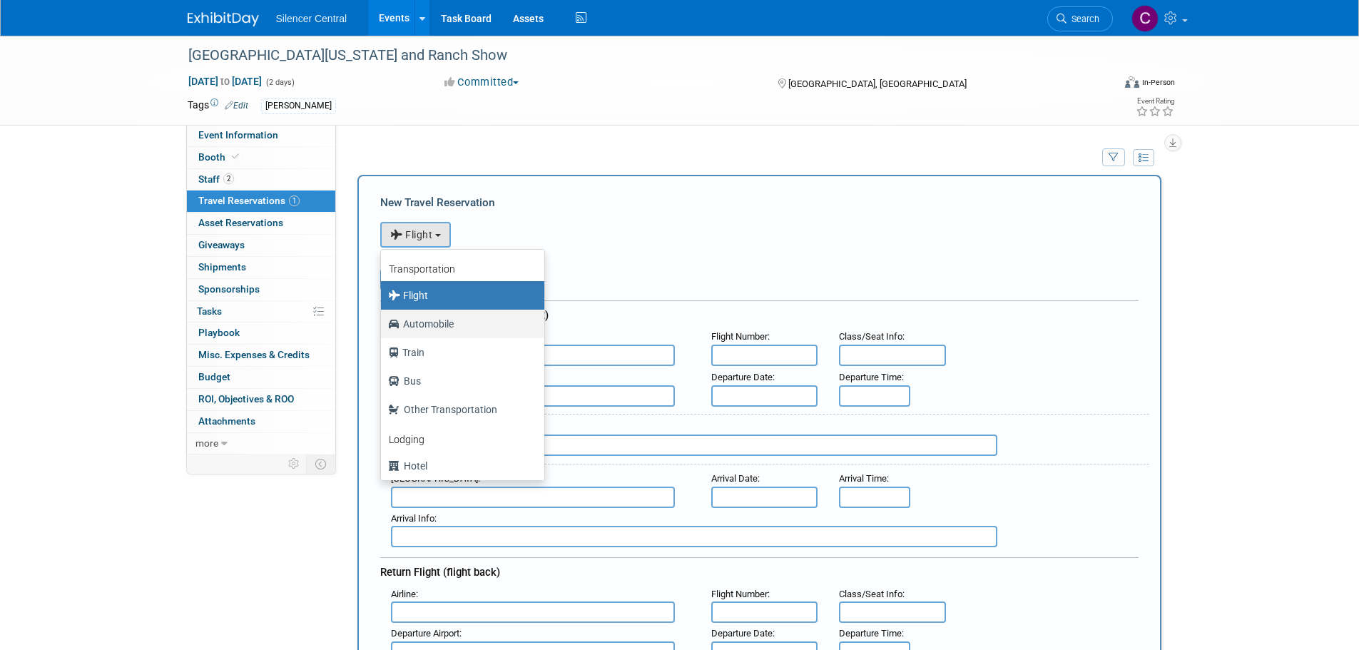
click at [438, 330] on label "Automobile" at bounding box center [459, 323] width 142 height 23
click at [383, 327] on input "Automobile" at bounding box center [378, 321] width 9 height 9
select select "4"
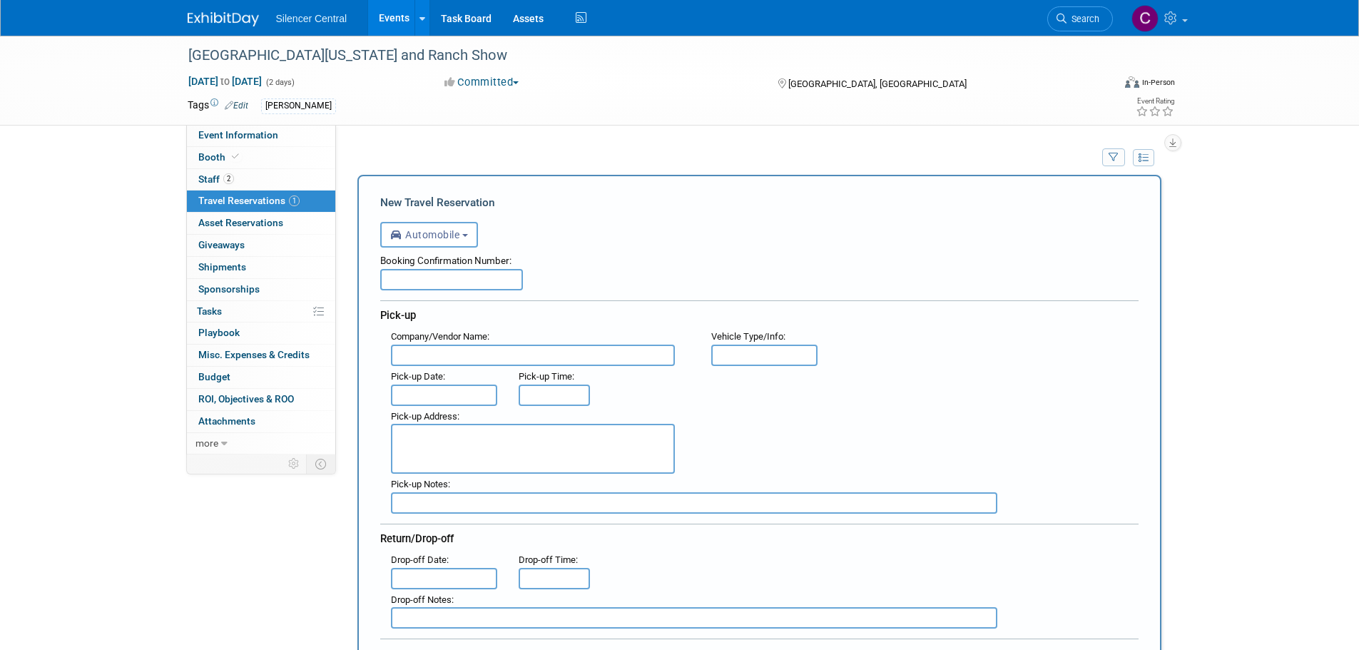
click at [441, 285] on input "text" at bounding box center [451, 279] width 143 height 21
click at [434, 287] on input "text" at bounding box center [451, 279] width 143 height 21
paste input "1683475230"
type input "1683475230"
click at [473, 358] on input "text" at bounding box center [533, 354] width 284 height 21
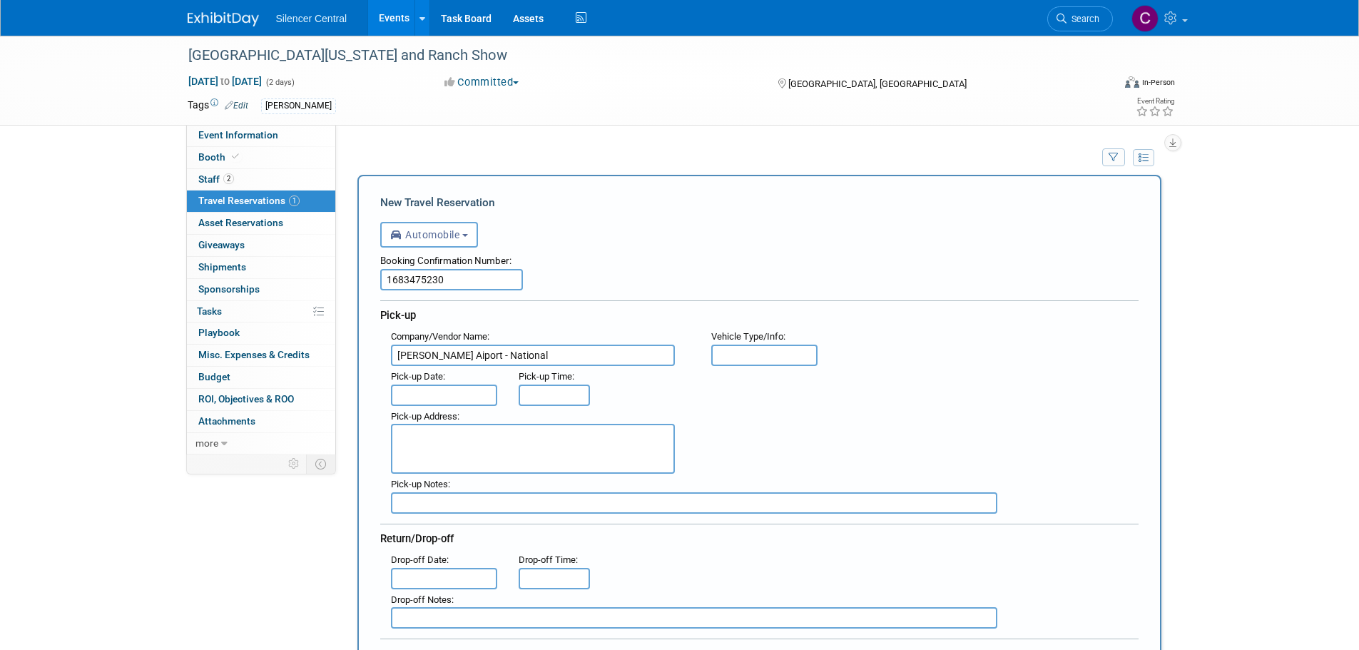
type input "Lawton Aiport - National"
drag, startPoint x: 776, startPoint y: 358, endPoint x: 769, endPoint y: 357, distance: 7.2
click at [775, 358] on input "text" at bounding box center [764, 354] width 107 height 21
type input "Minivan"
click at [408, 401] on input "text" at bounding box center [444, 394] width 107 height 21
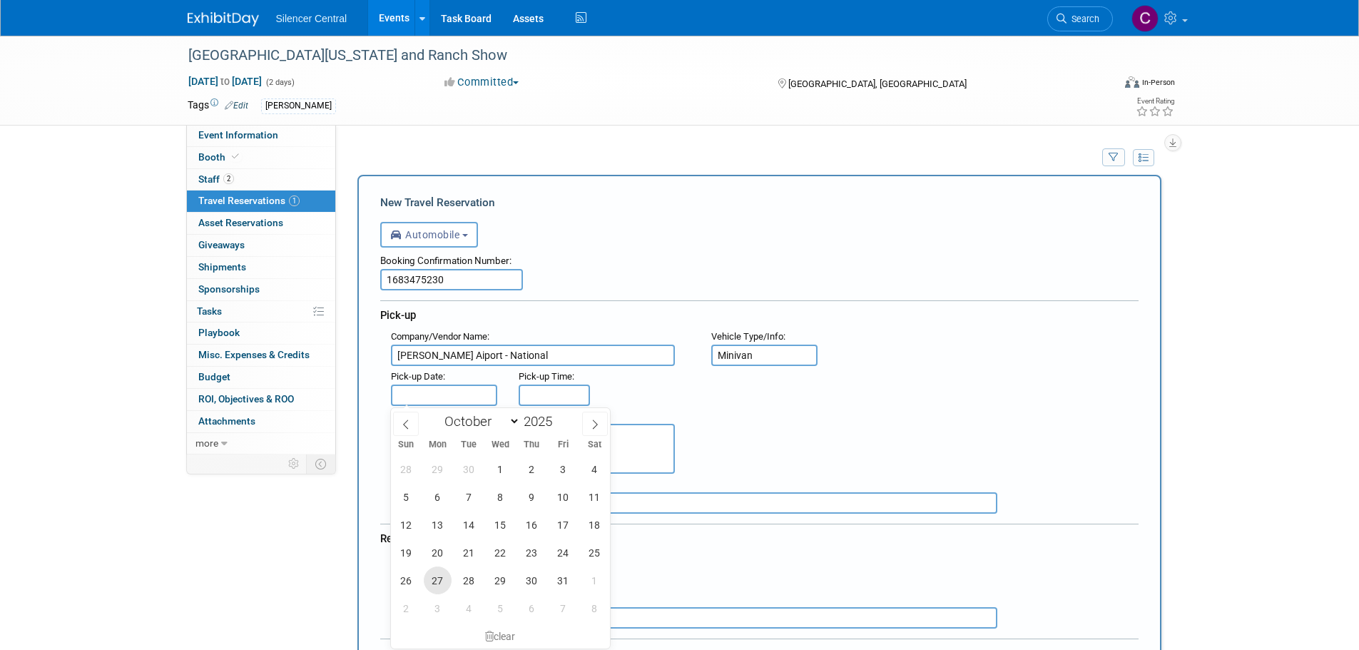
click at [436, 583] on span "27" at bounding box center [438, 580] width 28 height 28
type input "Oct 27, 2025"
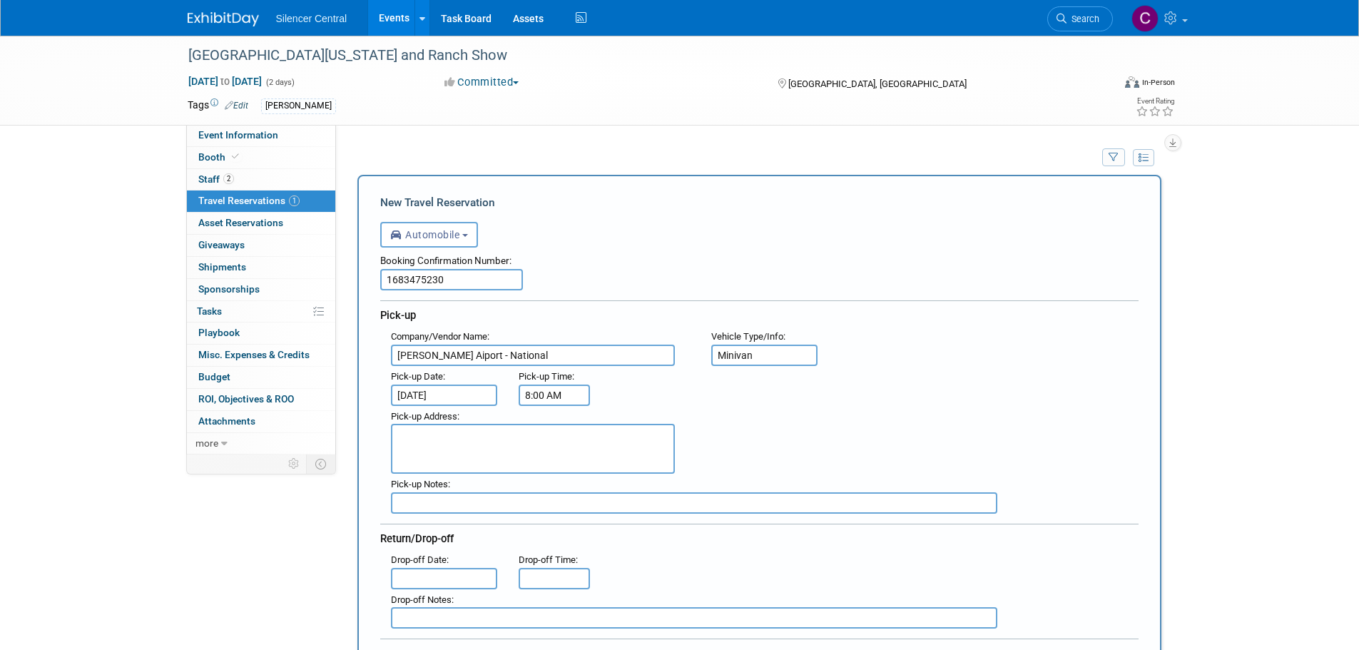
click at [540, 394] on input "8:00 AM" at bounding box center [553, 394] width 71 height 21
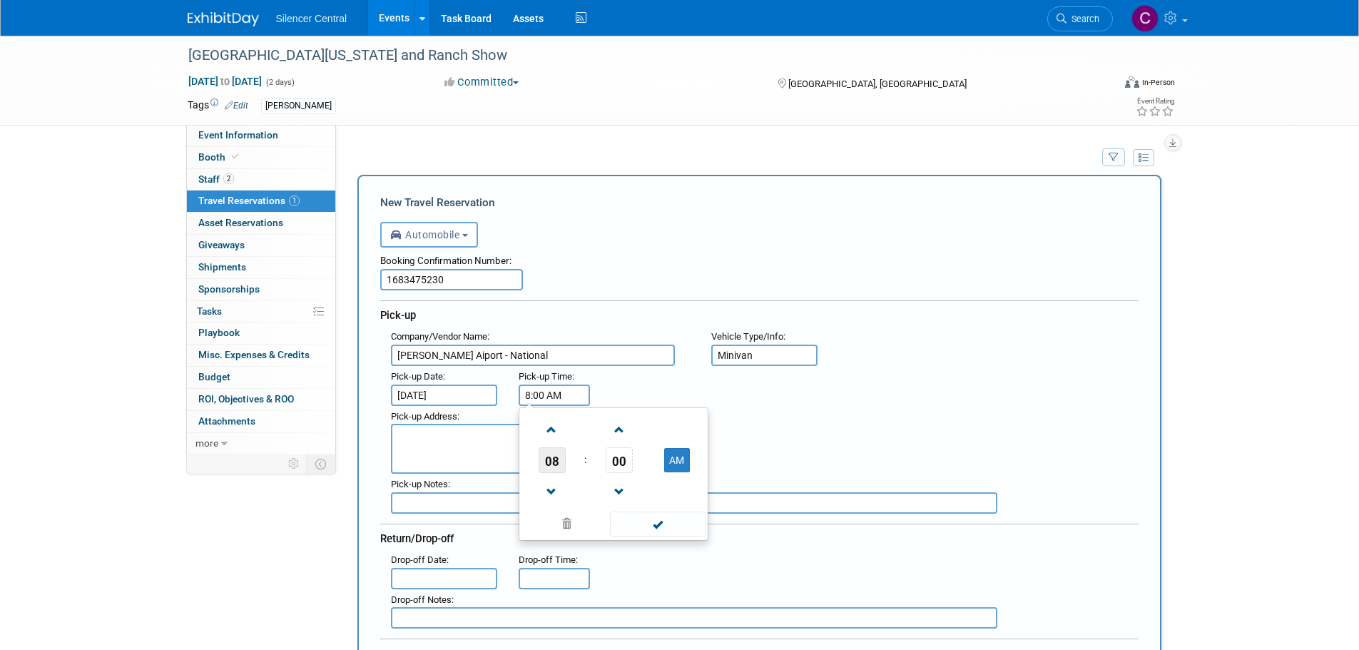
click at [550, 463] on span "08" at bounding box center [551, 460] width 27 height 26
click at [543, 431] on td "12" at bounding box center [545, 430] width 46 height 39
click at [618, 466] on span "00" at bounding box center [618, 460] width 27 height 26
click at [644, 469] on td "30" at bounding box center [636, 468] width 46 height 39
click at [680, 459] on button "AM" at bounding box center [677, 460] width 26 height 24
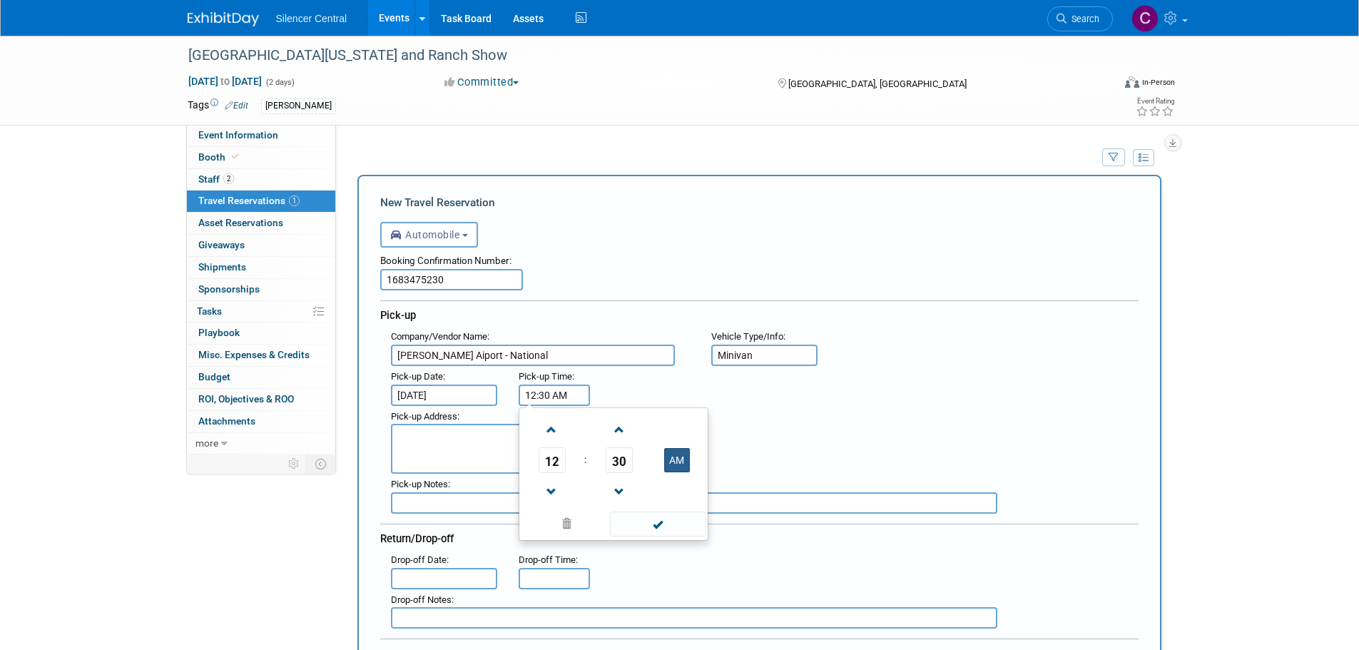
type input "12:30 PM"
click at [661, 523] on span at bounding box center [658, 523] width 96 height 25
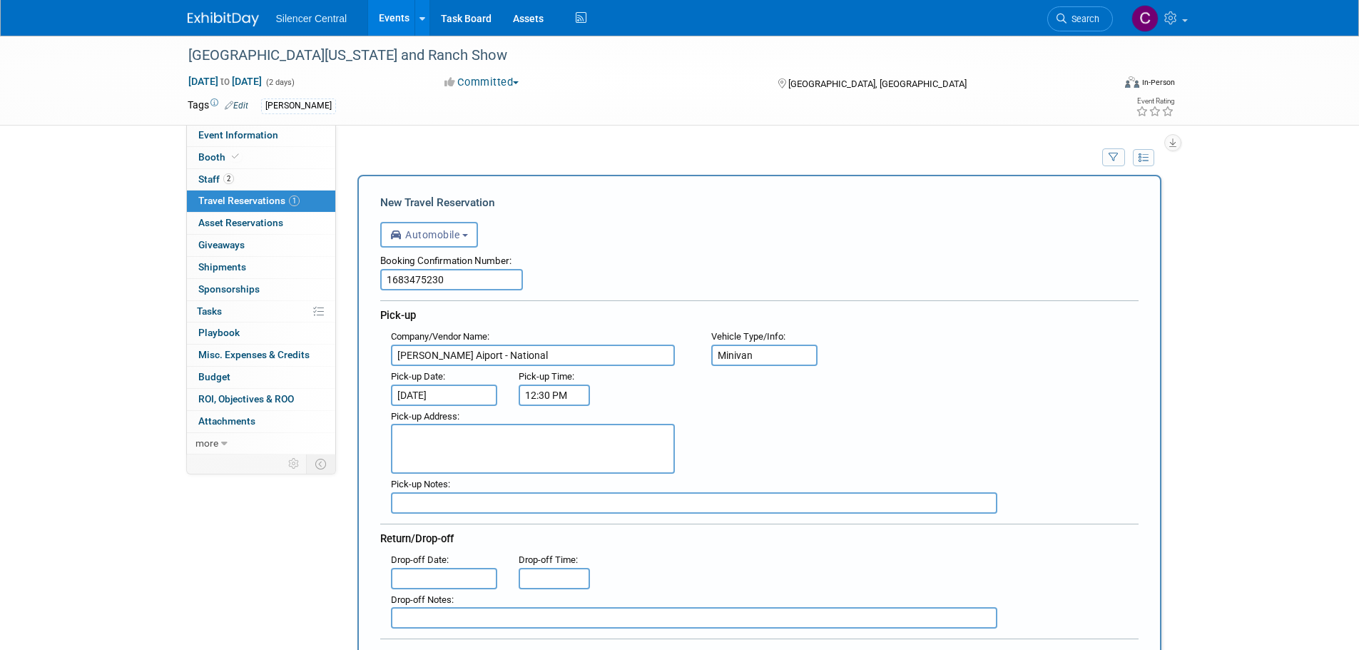
click at [435, 449] on textarea at bounding box center [533, 449] width 284 height 50
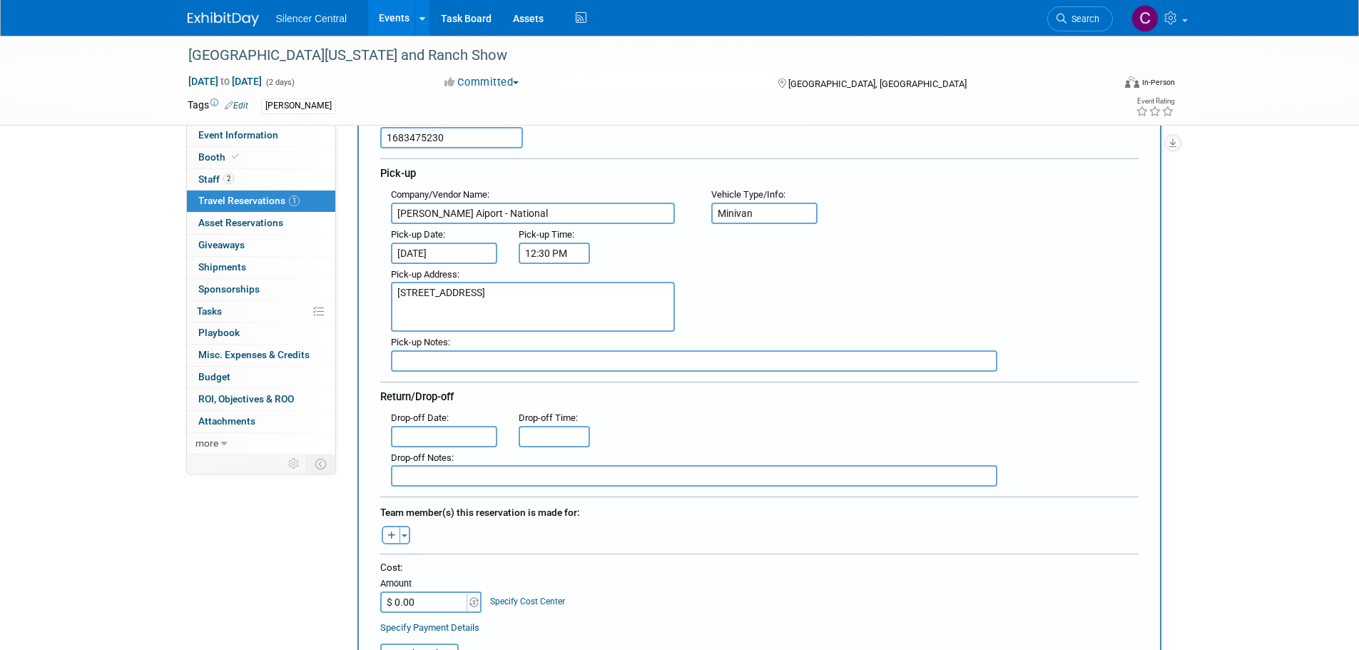
scroll to position [143, 0]
type textarea "3401 SW 11th At, Lawton, OK 73501"
click at [435, 436] on input "text" at bounding box center [444, 435] width 107 height 21
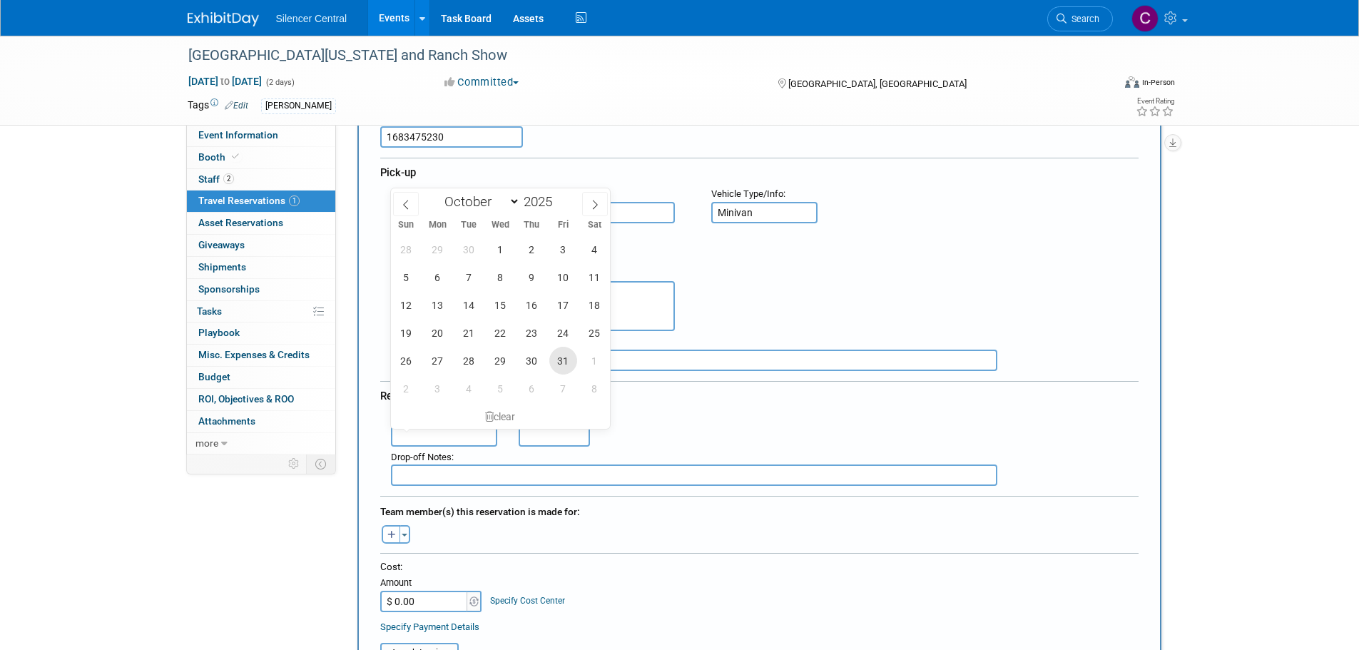
click at [556, 359] on span "31" at bounding box center [563, 361] width 28 height 28
type input "Oct 31, 2025"
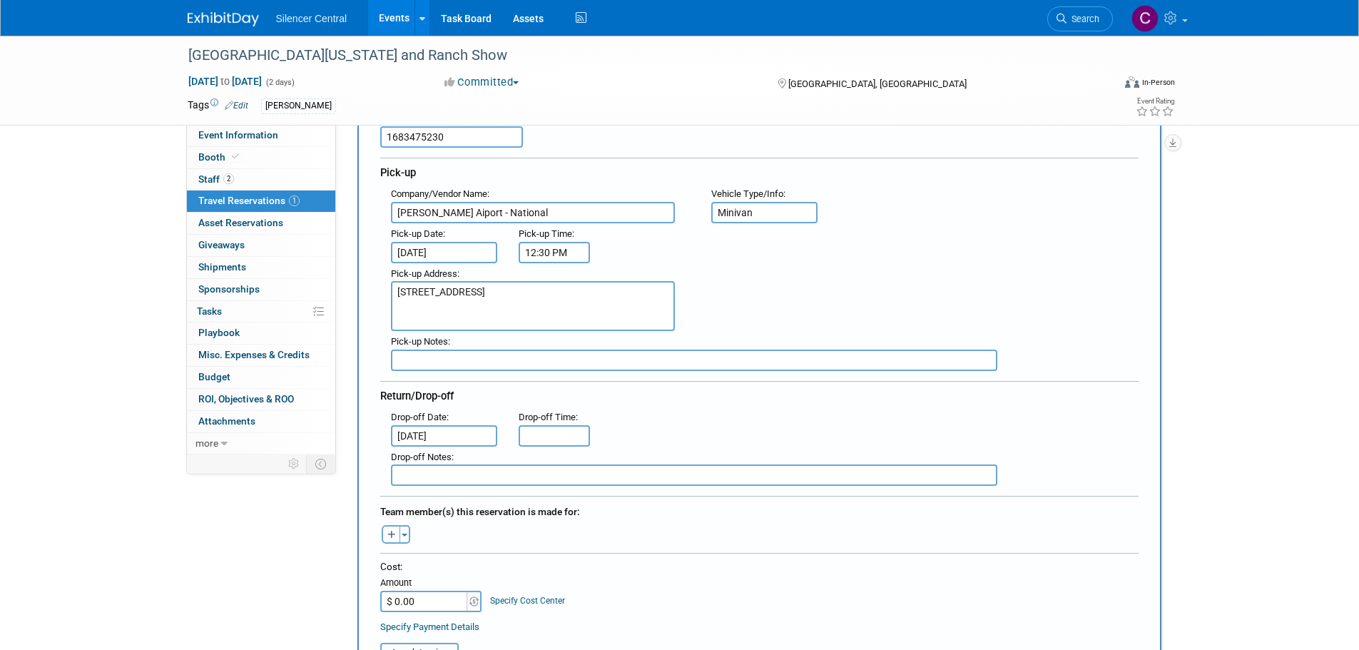
click at [559, 421] on span "Drop-off Time" at bounding box center [546, 416] width 57 height 11
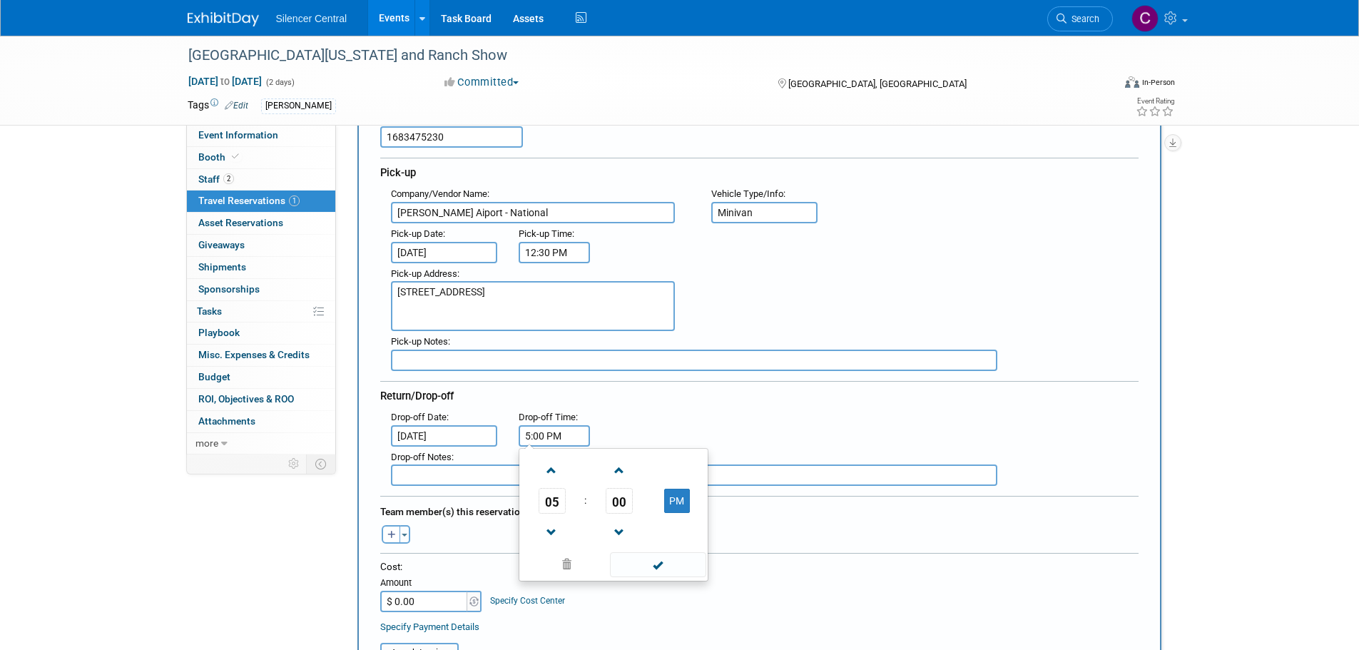
click at [563, 437] on input "5:00 PM" at bounding box center [553, 435] width 71 height 21
click at [554, 489] on span "05" at bounding box center [551, 501] width 27 height 26
click at [581, 466] on td "01" at bounding box center [591, 470] width 46 height 39
click at [670, 501] on button "PM" at bounding box center [677, 501] width 26 height 24
type input "1:00 AM"
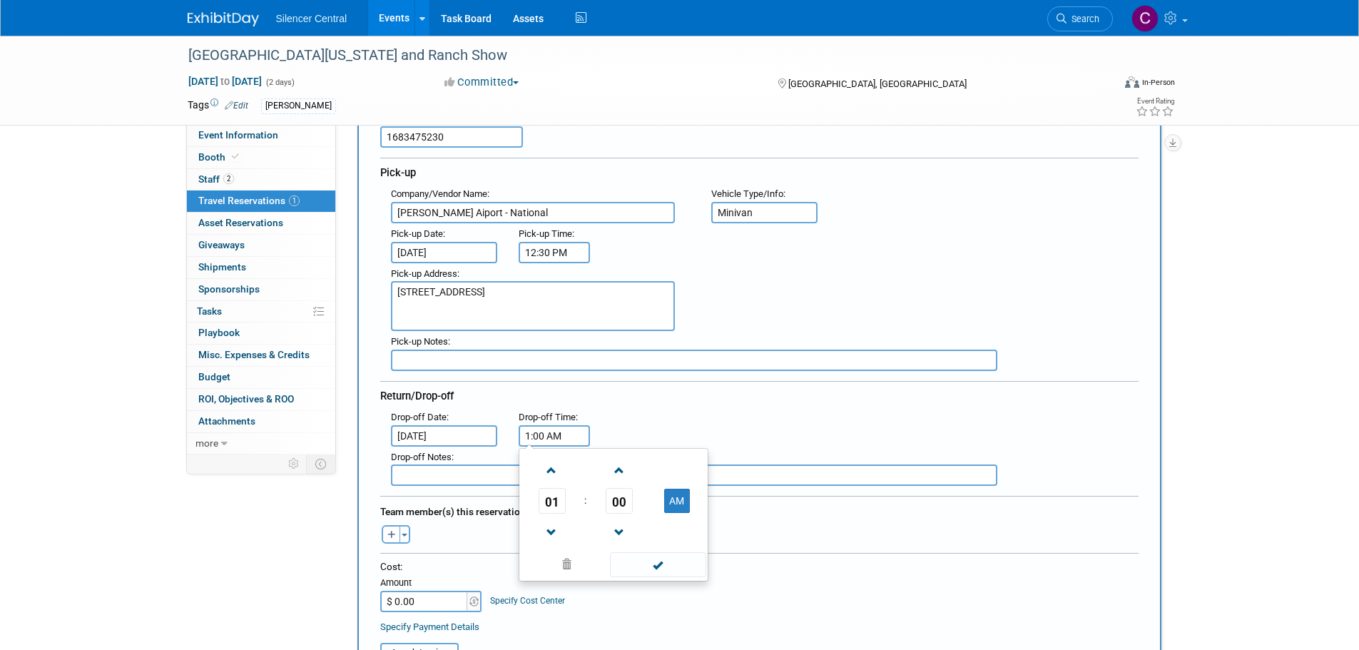
click at [659, 556] on span at bounding box center [658, 564] width 96 height 25
click at [428, 602] on input "$ 0.00" at bounding box center [424, 600] width 89 height 21
type input "$ 465.81"
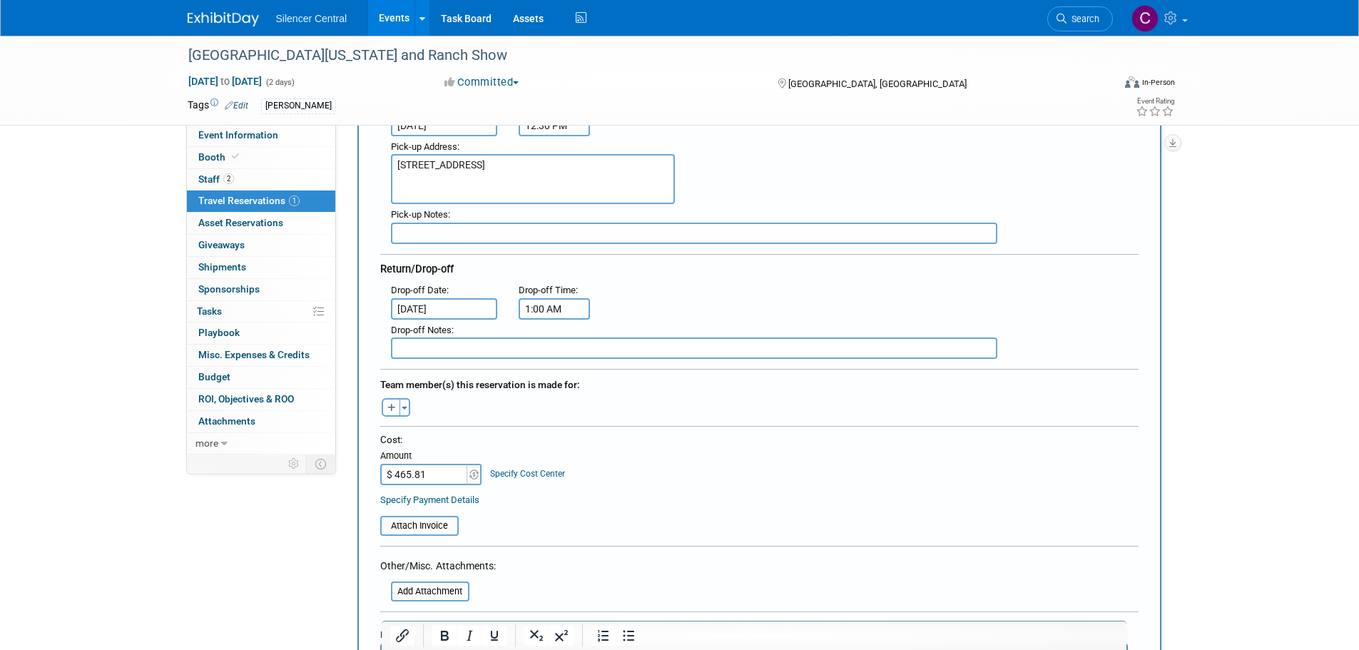
scroll to position [499, 0]
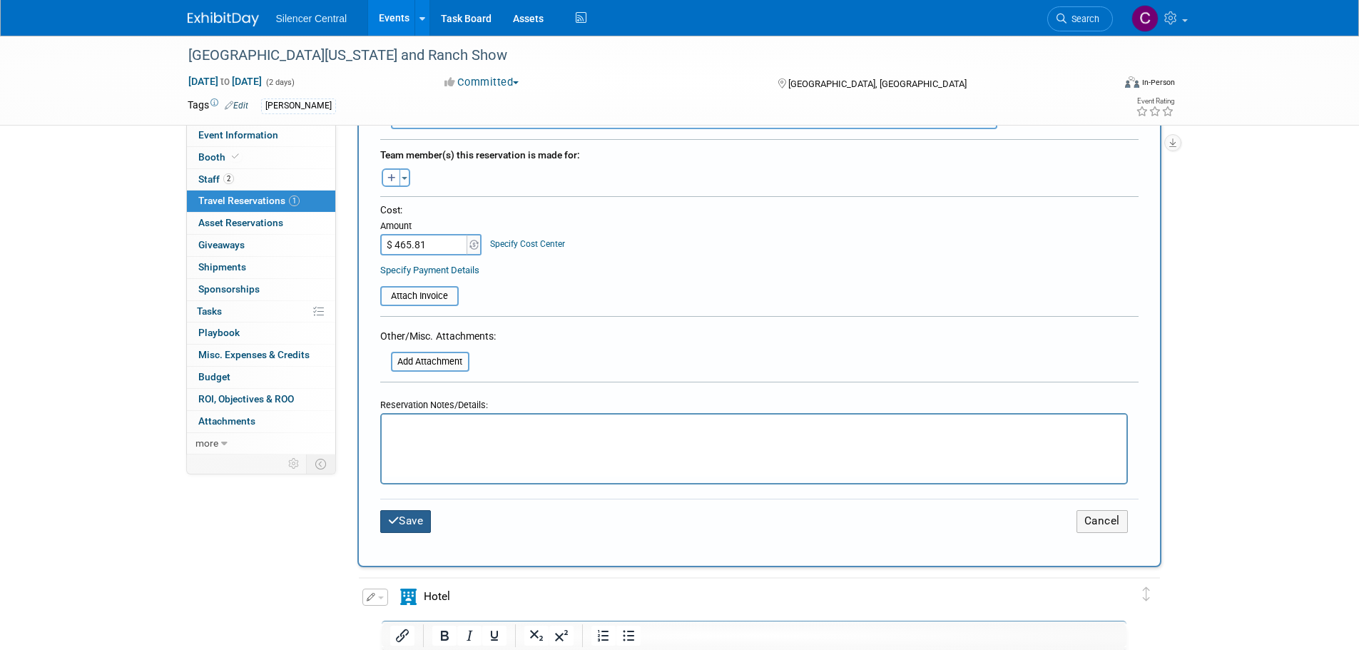
click at [420, 523] on button "Save" at bounding box center [405, 521] width 51 height 22
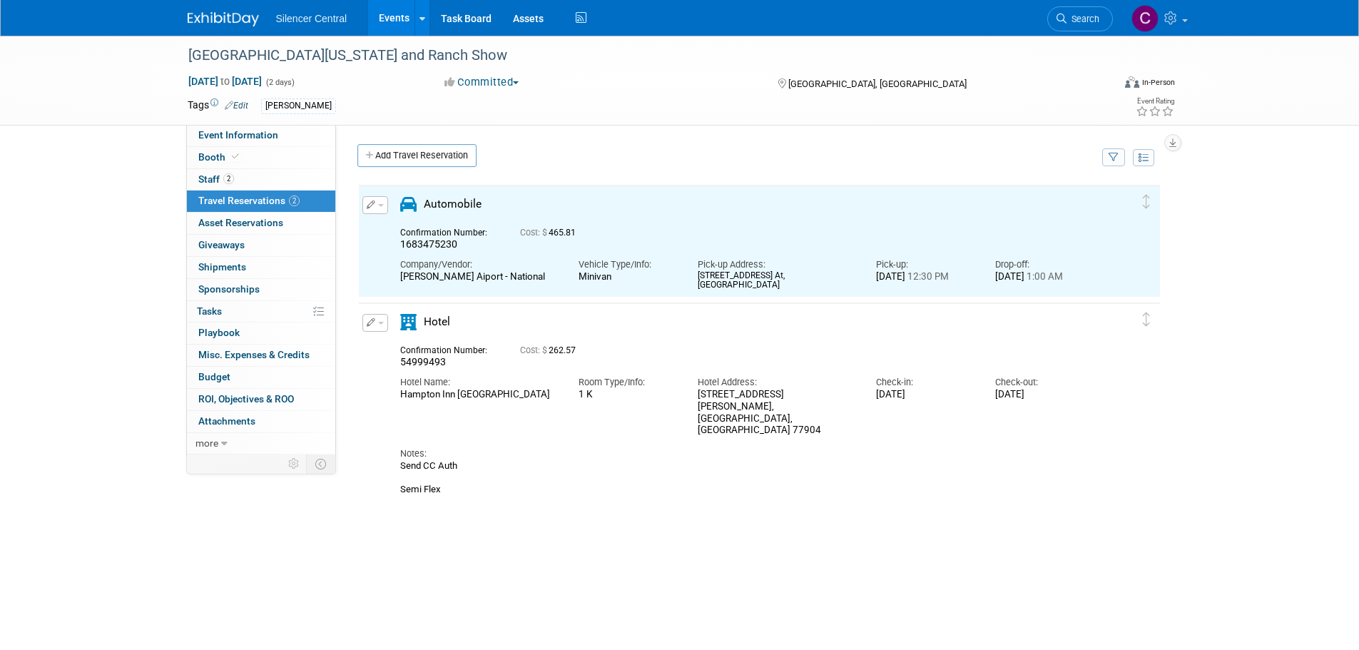
scroll to position [0, 0]
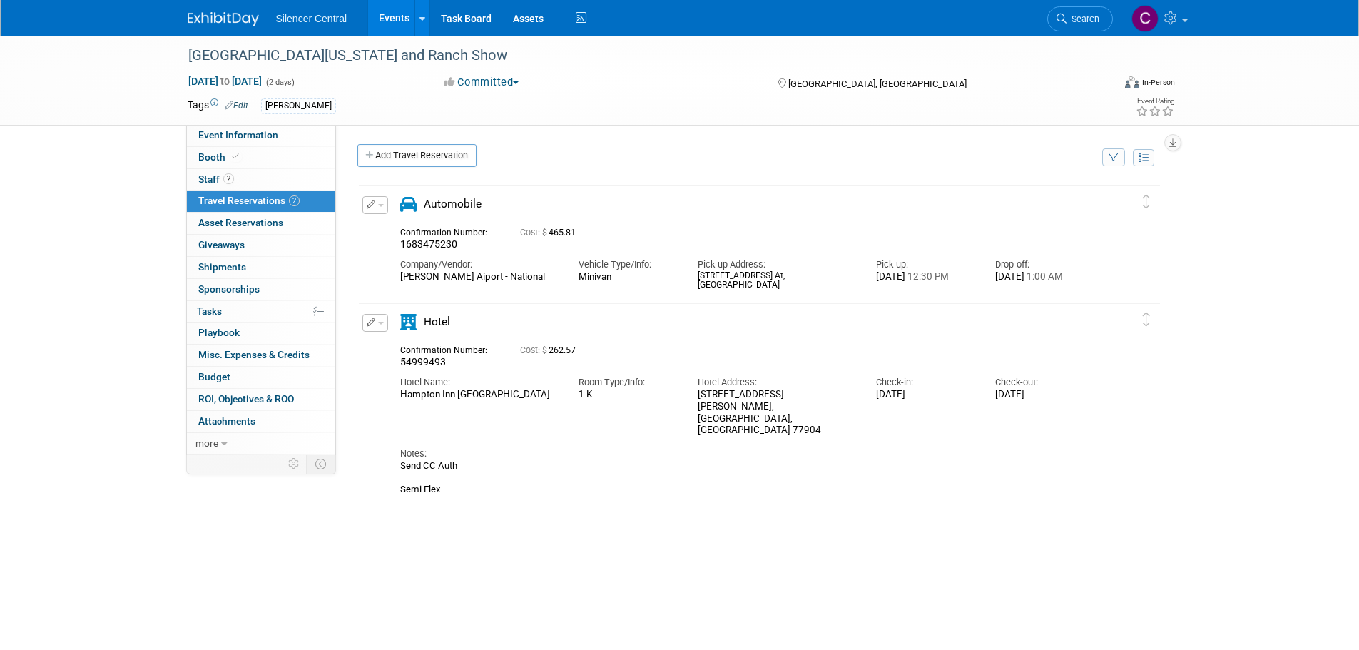
click at [218, 21] on img at bounding box center [223, 19] width 71 height 14
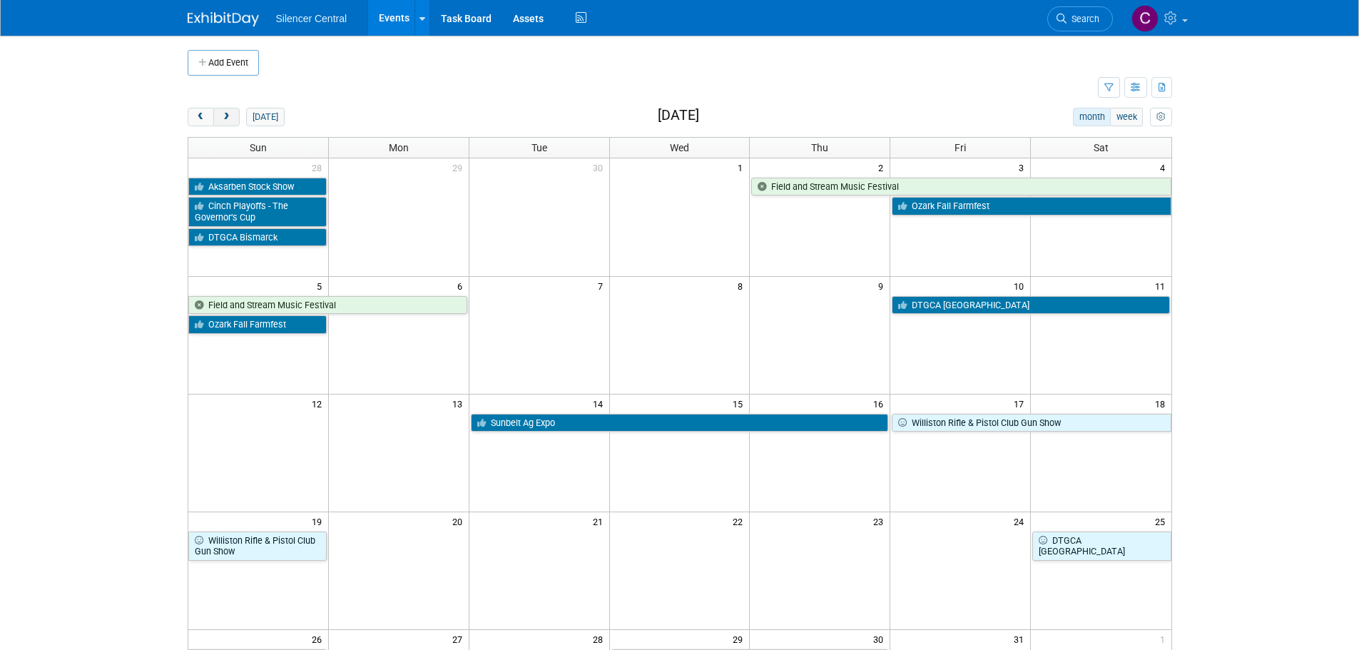
click at [224, 114] on span "next" at bounding box center [226, 117] width 11 height 9
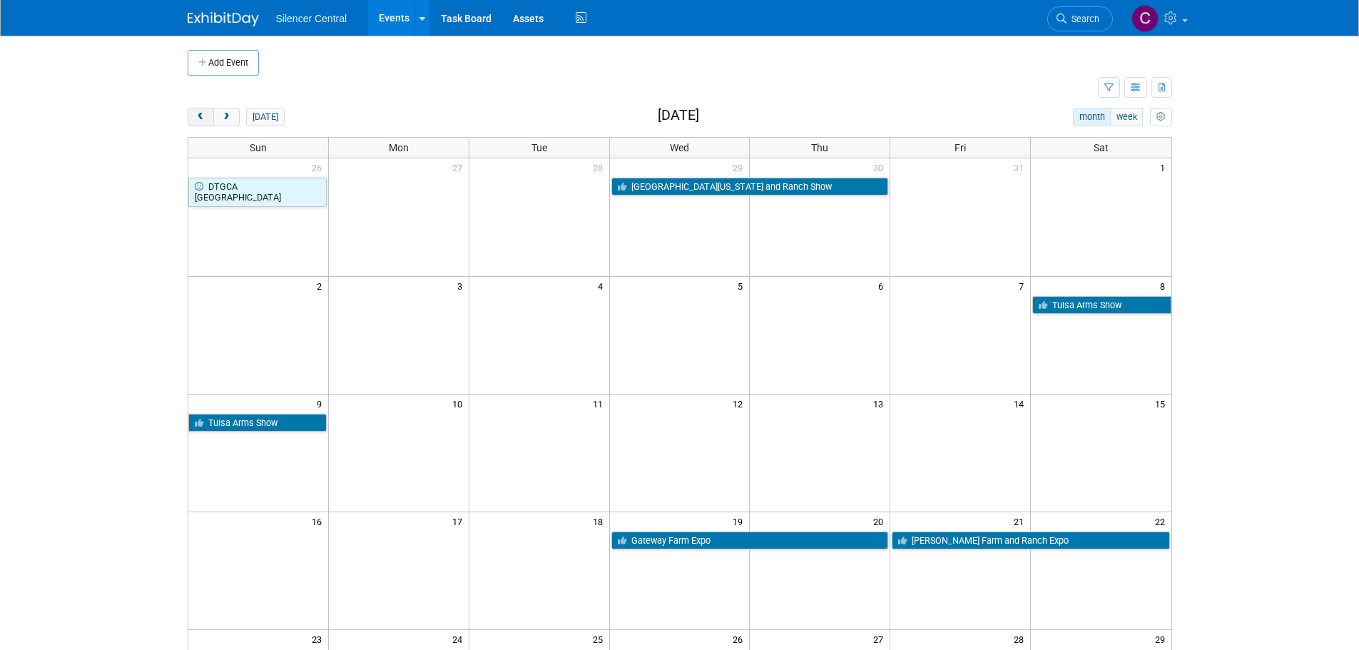
click at [192, 118] on button "prev" at bounding box center [201, 117] width 26 height 19
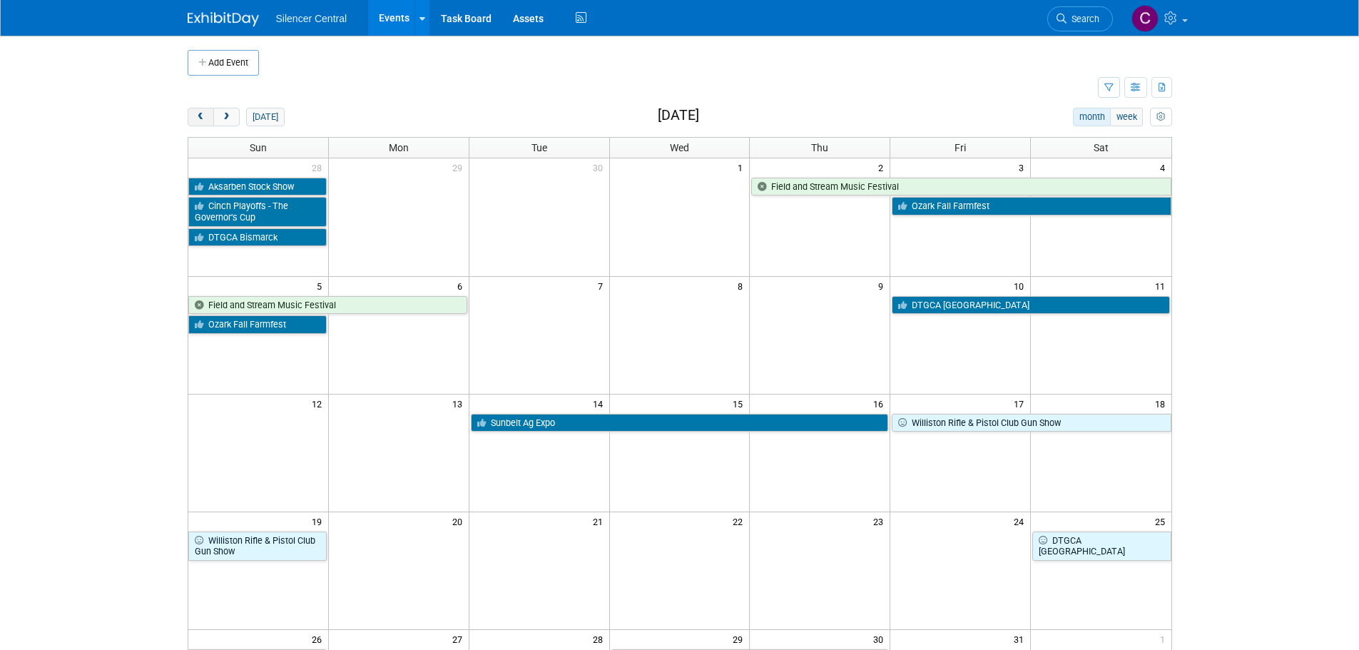
click at [192, 118] on button "prev" at bounding box center [201, 117] width 26 height 19
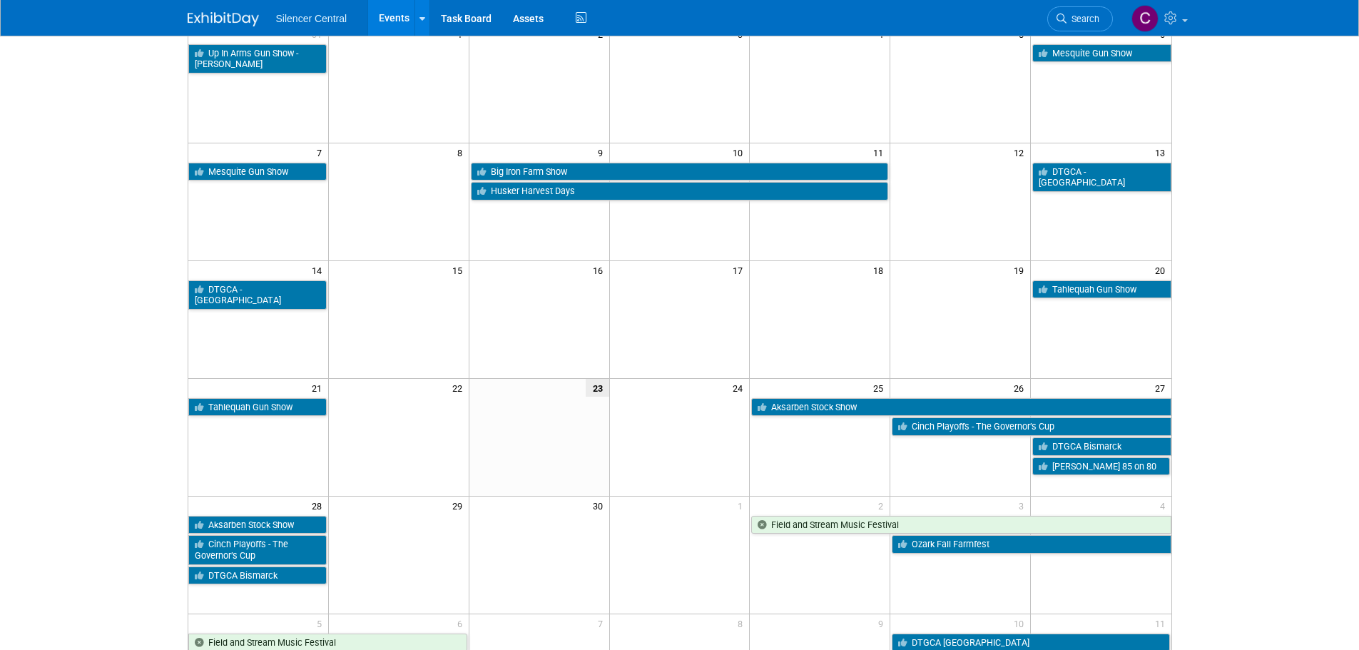
scroll to position [143, 0]
